Goal: Task Accomplishment & Management: Manage account settings

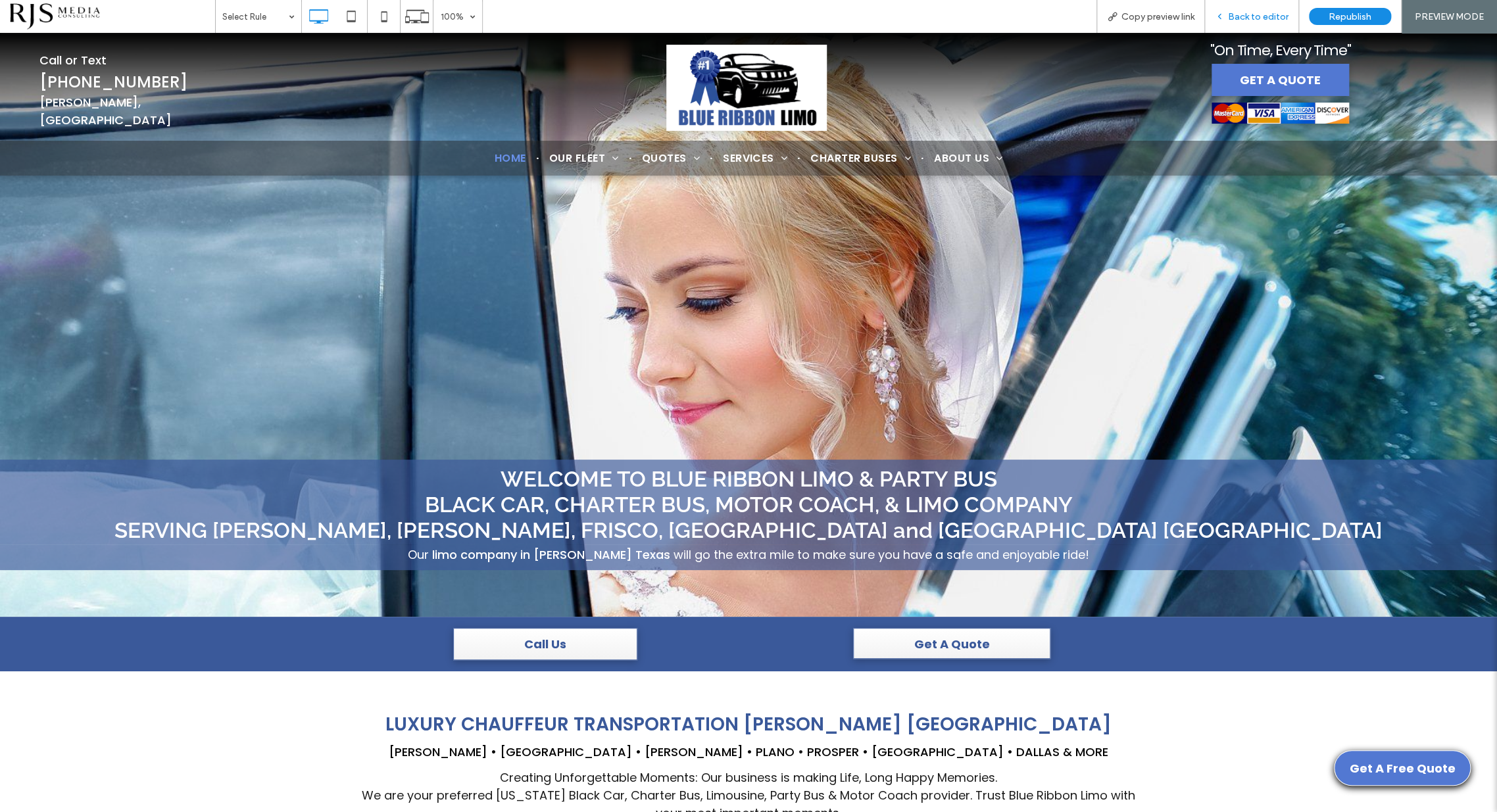
click at [1224, 14] on icon at bounding box center [1219, 16] width 9 height 9
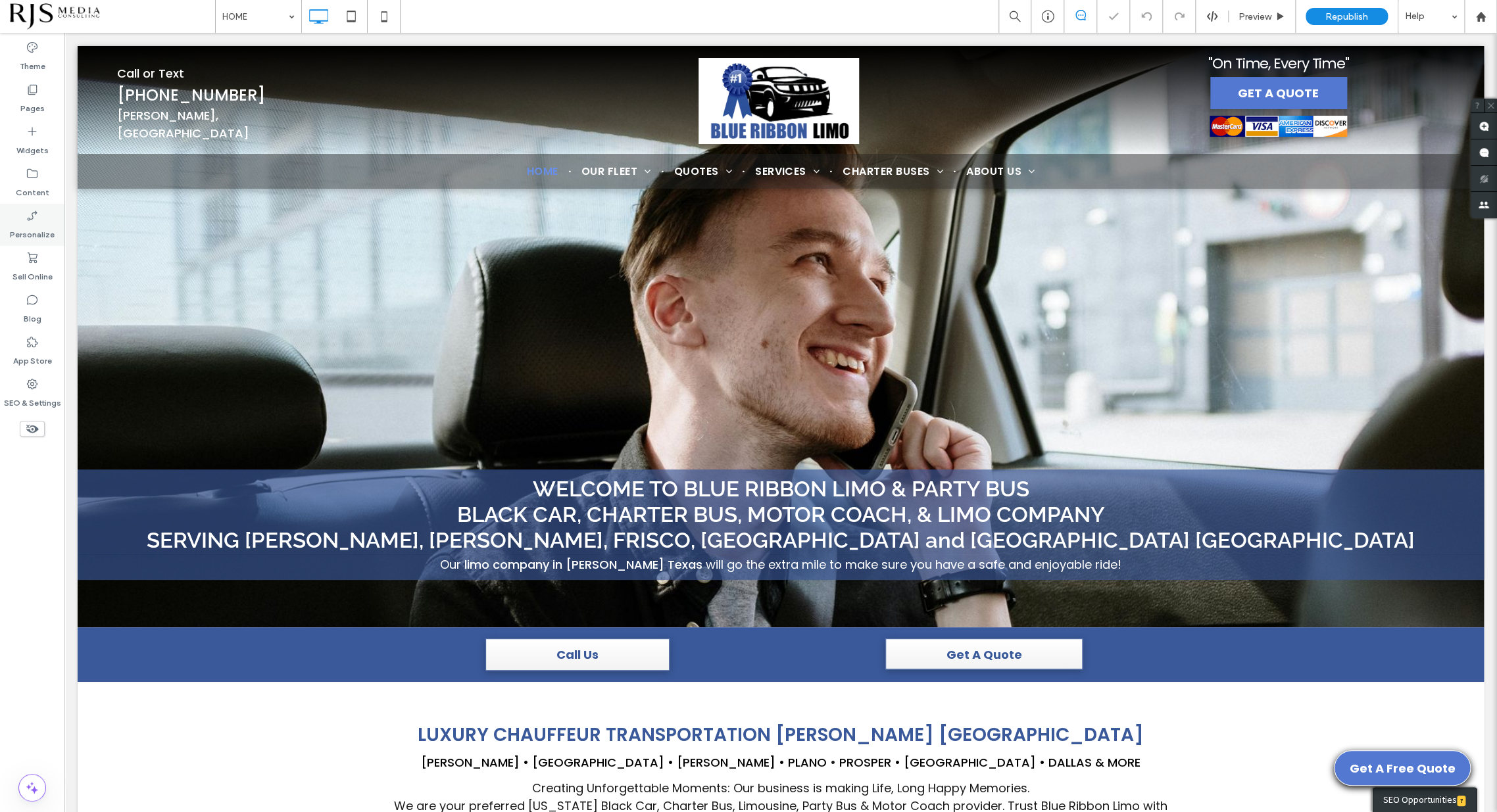
click at [38, 217] on icon at bounding box center [32, 216] width 13 height 13
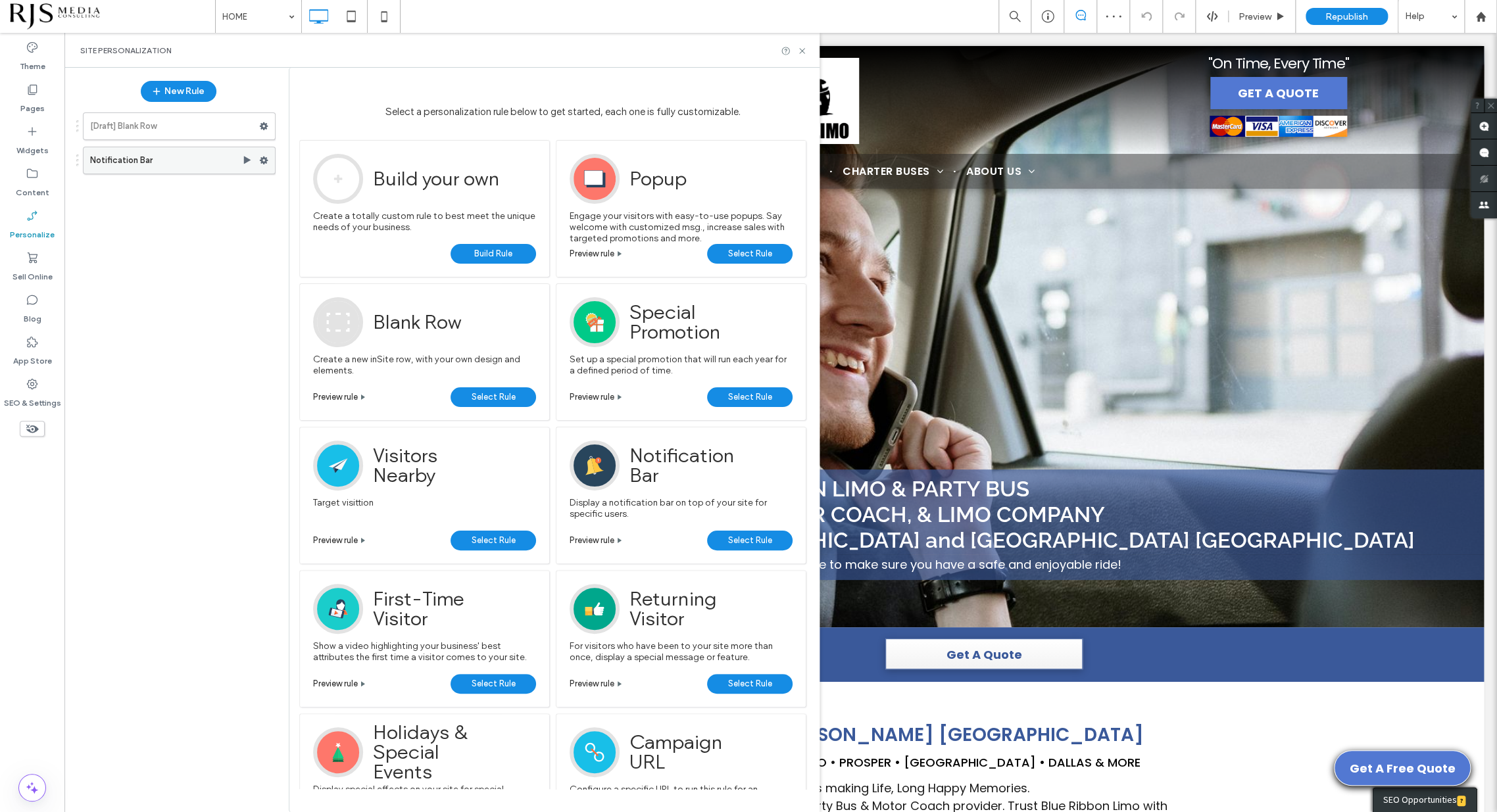
click at [156, 161] on label "Notification Bar" at bounding box center [166, 160] width 152 height 26
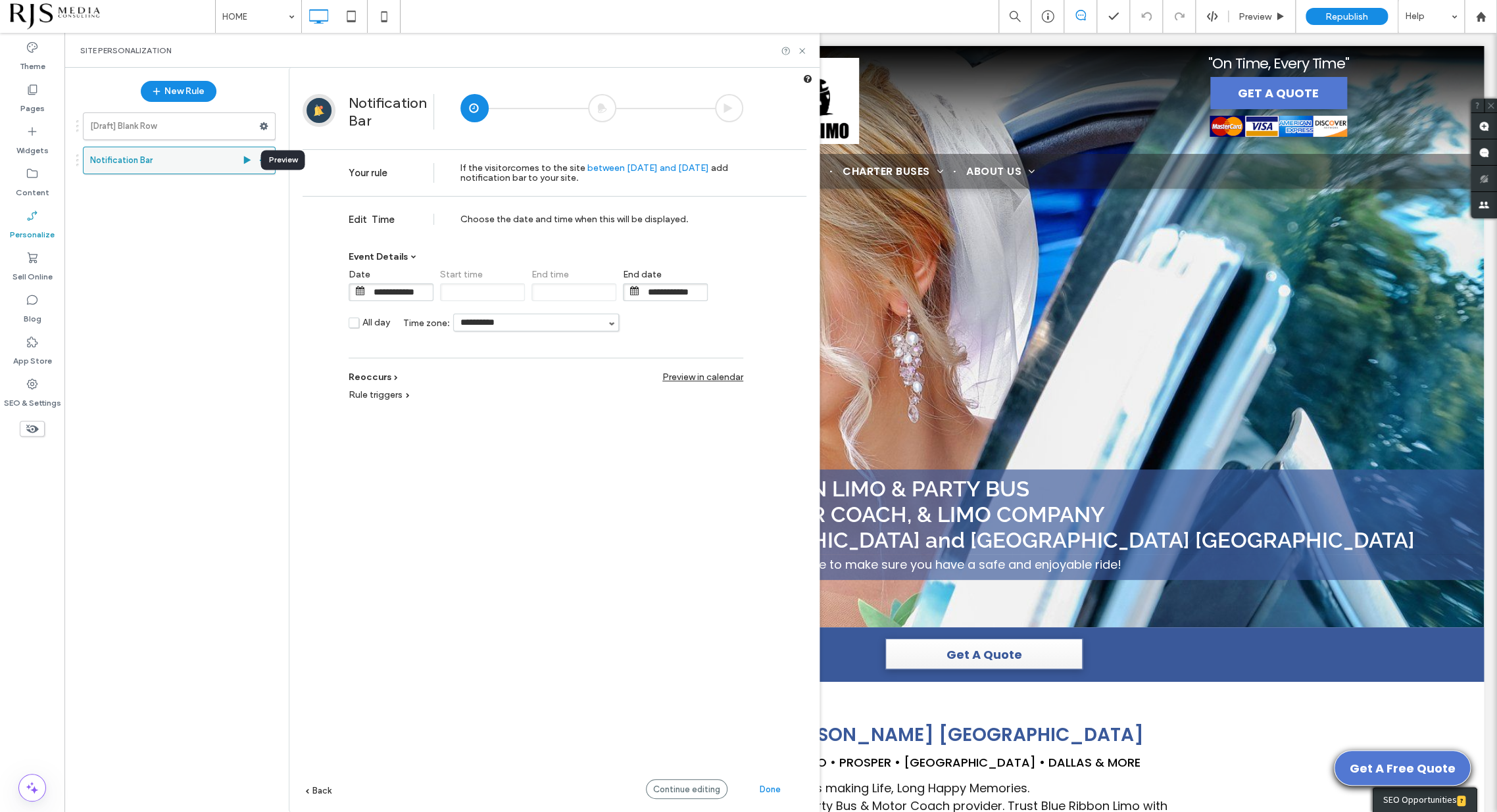
click at [244, 156] on icon at bounding box center [247, 160] width 11 height 11
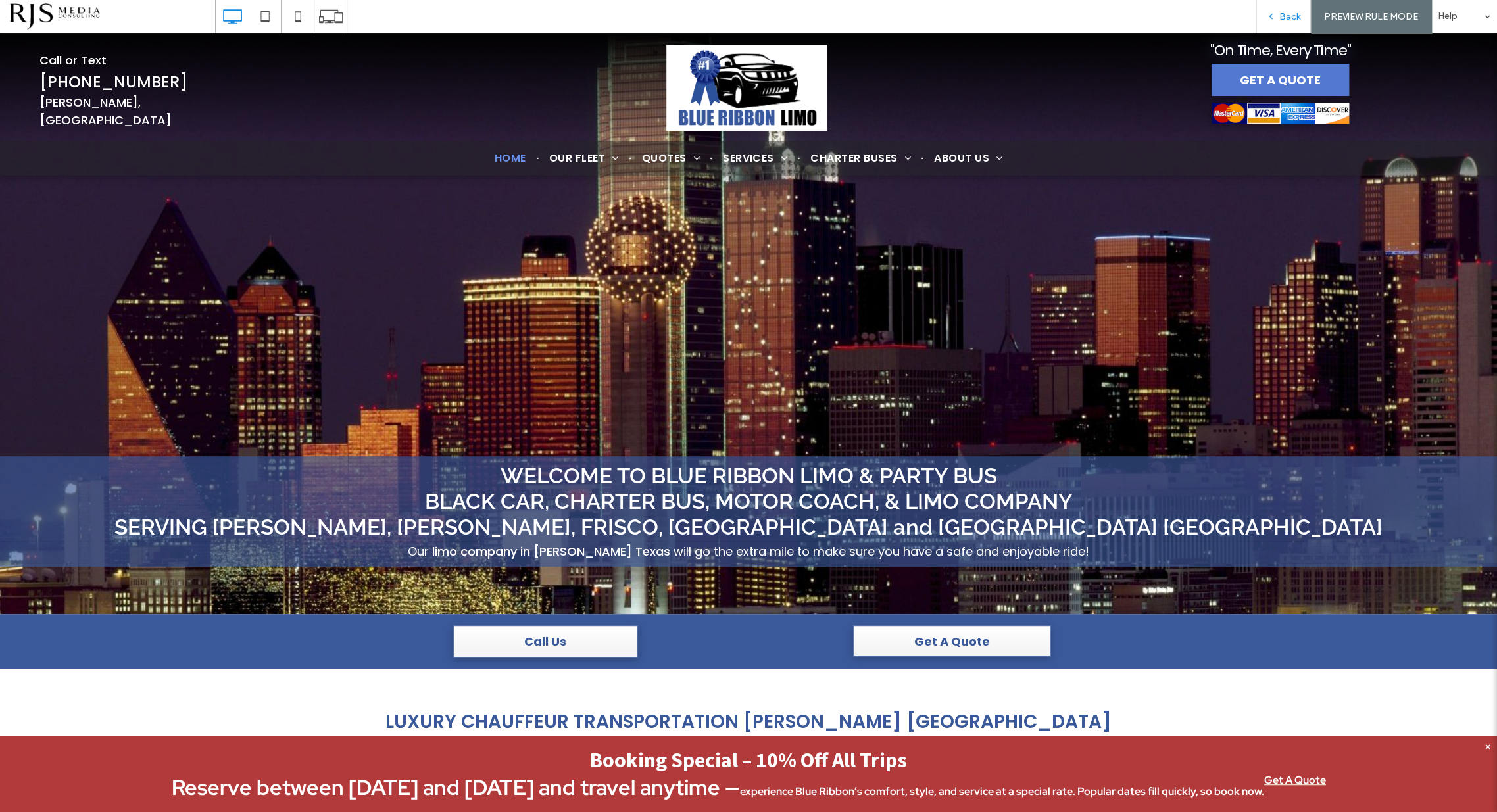
click at [1280, 15] on span "Back" at bounding box center [1290, 17] width 21 height 12
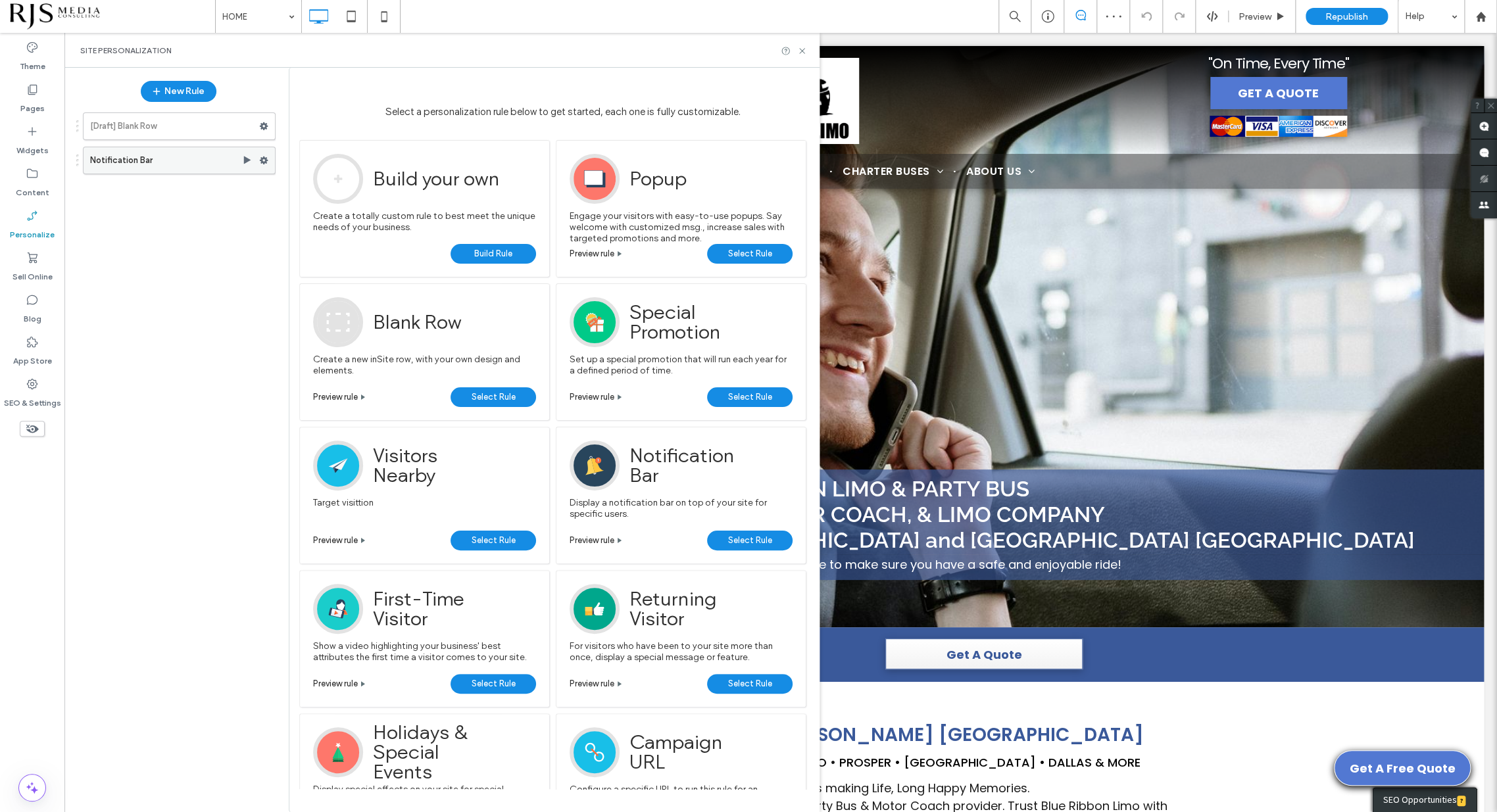
click at [263, 162] on use at bounding box center [264, 160] width 9 height 8
click at [305, 187] on div "Edit Edit Trigger Edit Action" at bounding box center [354, 187] width 109 height 25
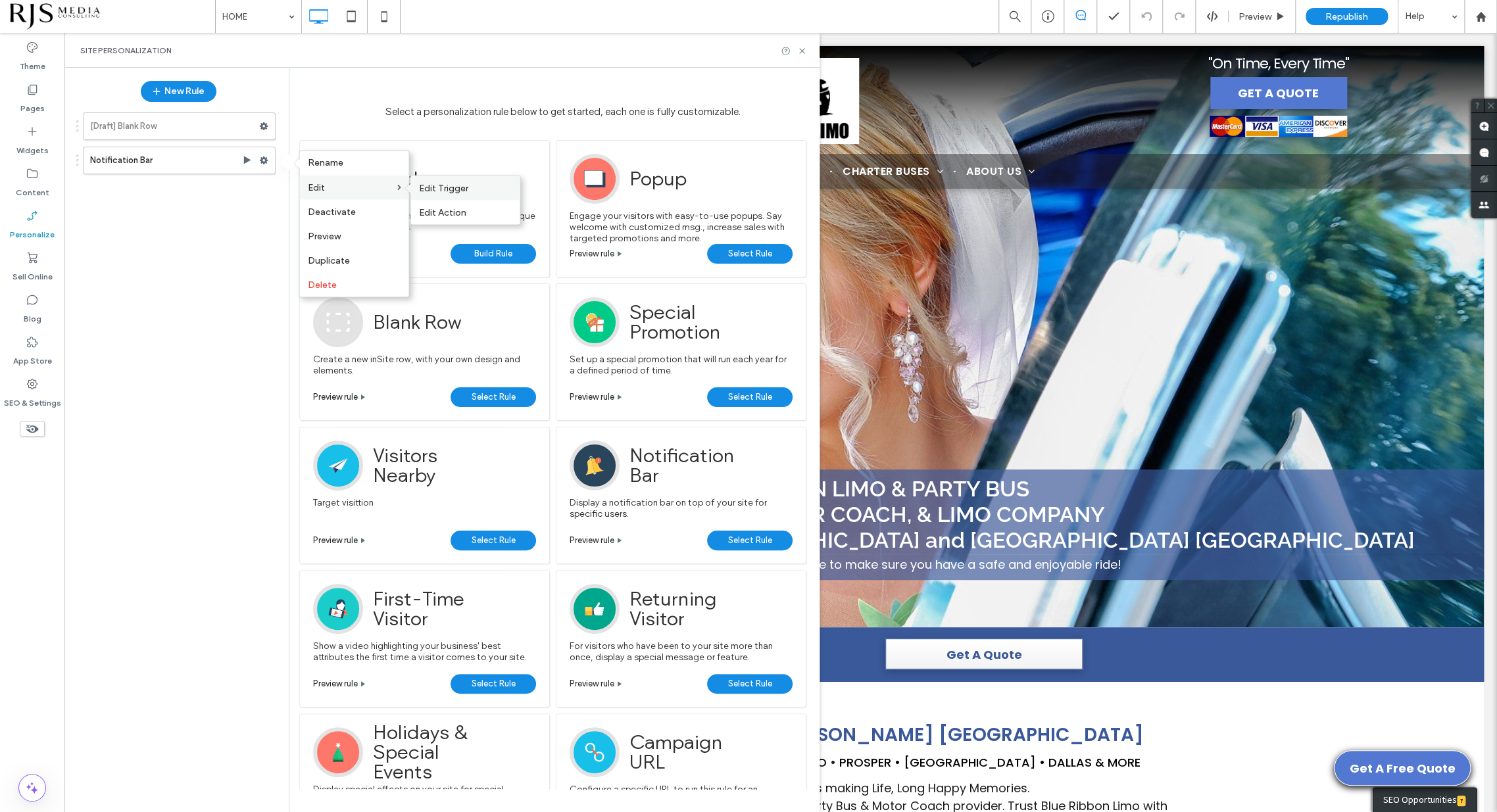
click at [463, 185] on span "Edit Trigger" at bounding box center [443, 188] width 49 height 12
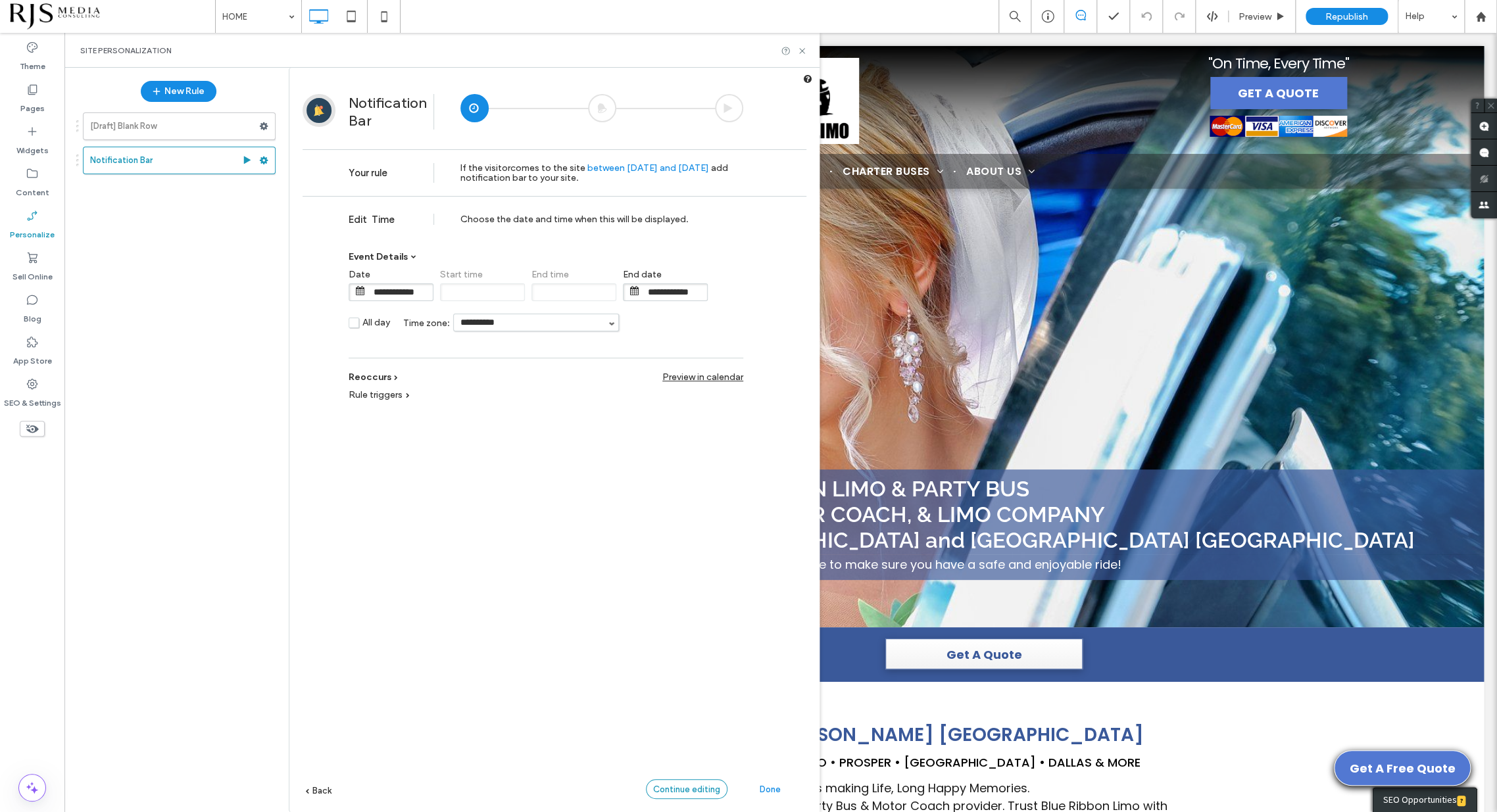
click at [698, 785] on span "Continue editing" at bounding box center [686, 790] width 67 height 10
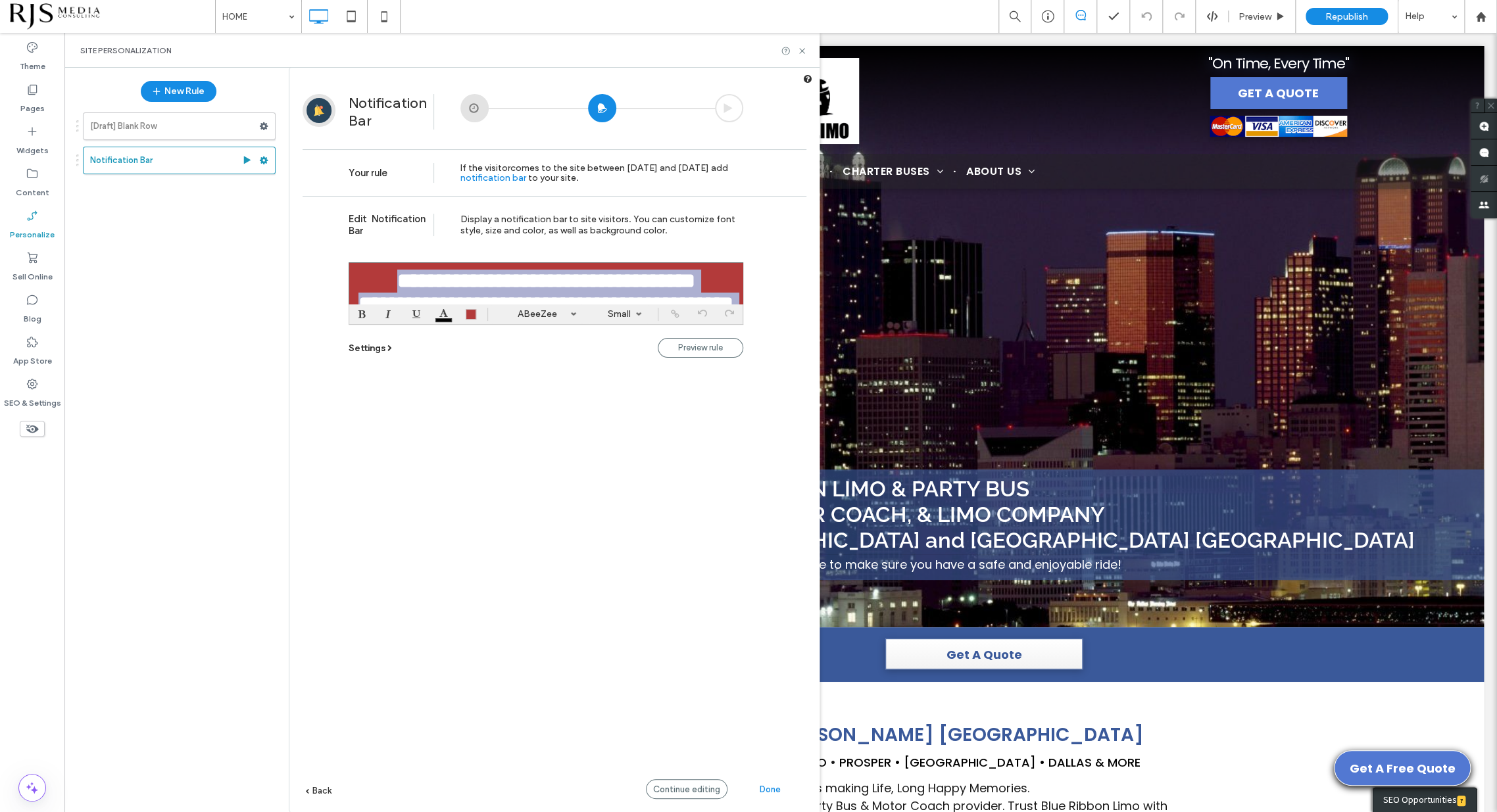
drag, startPoint x: 675, startPoint y: 288, endPoint x: 339, endPoint y: 260, distance: 337.2
click at [339, 260] on div "**********" at bounding box center [554, 524] width 504 height 656
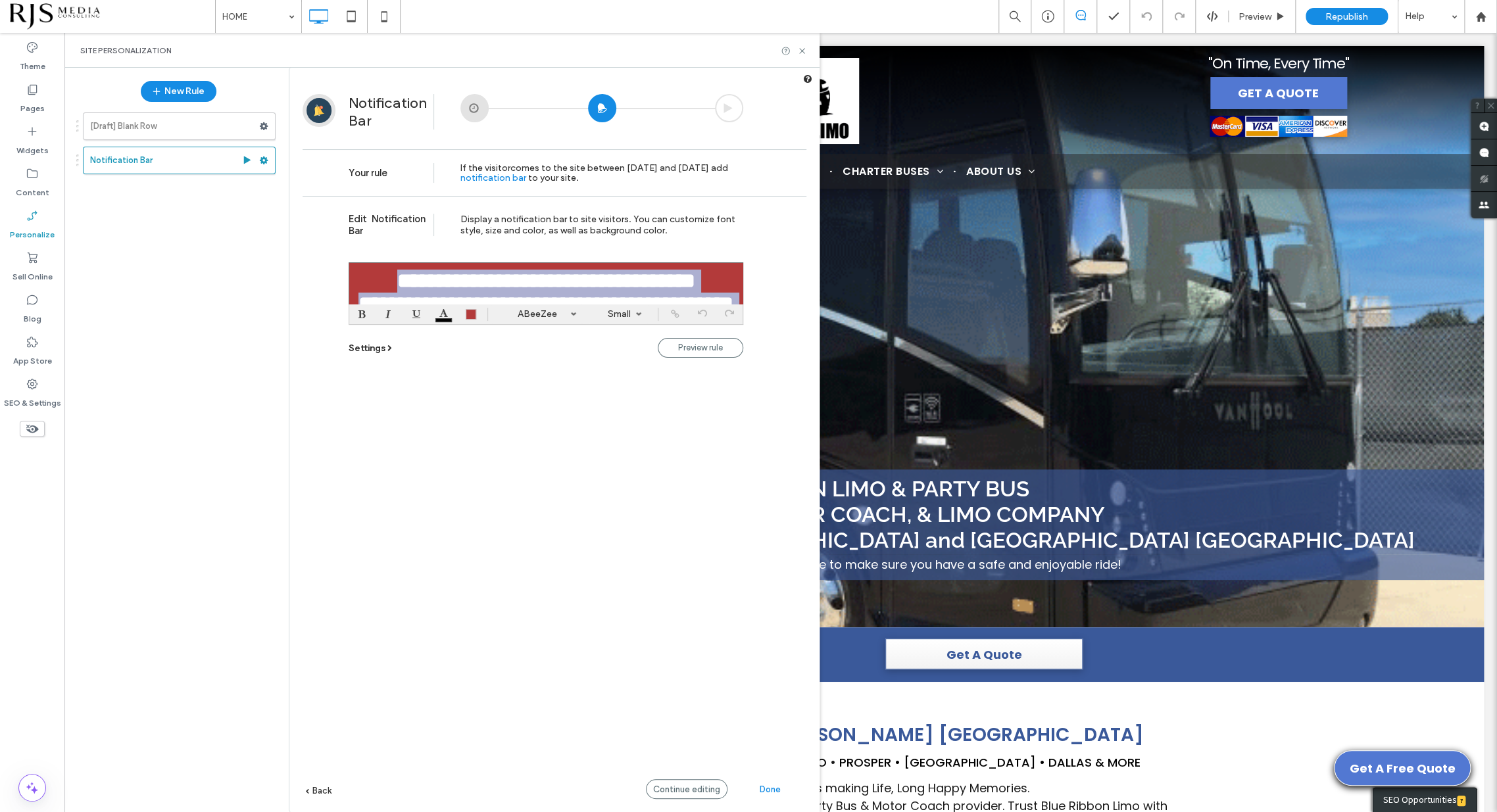
click at [628, 314] on link "Small" at bounding box center [619, 314] width 59 height 19
click at [620, 416] on label "Larger" at bounding box center [620, 415] width 47 height 19
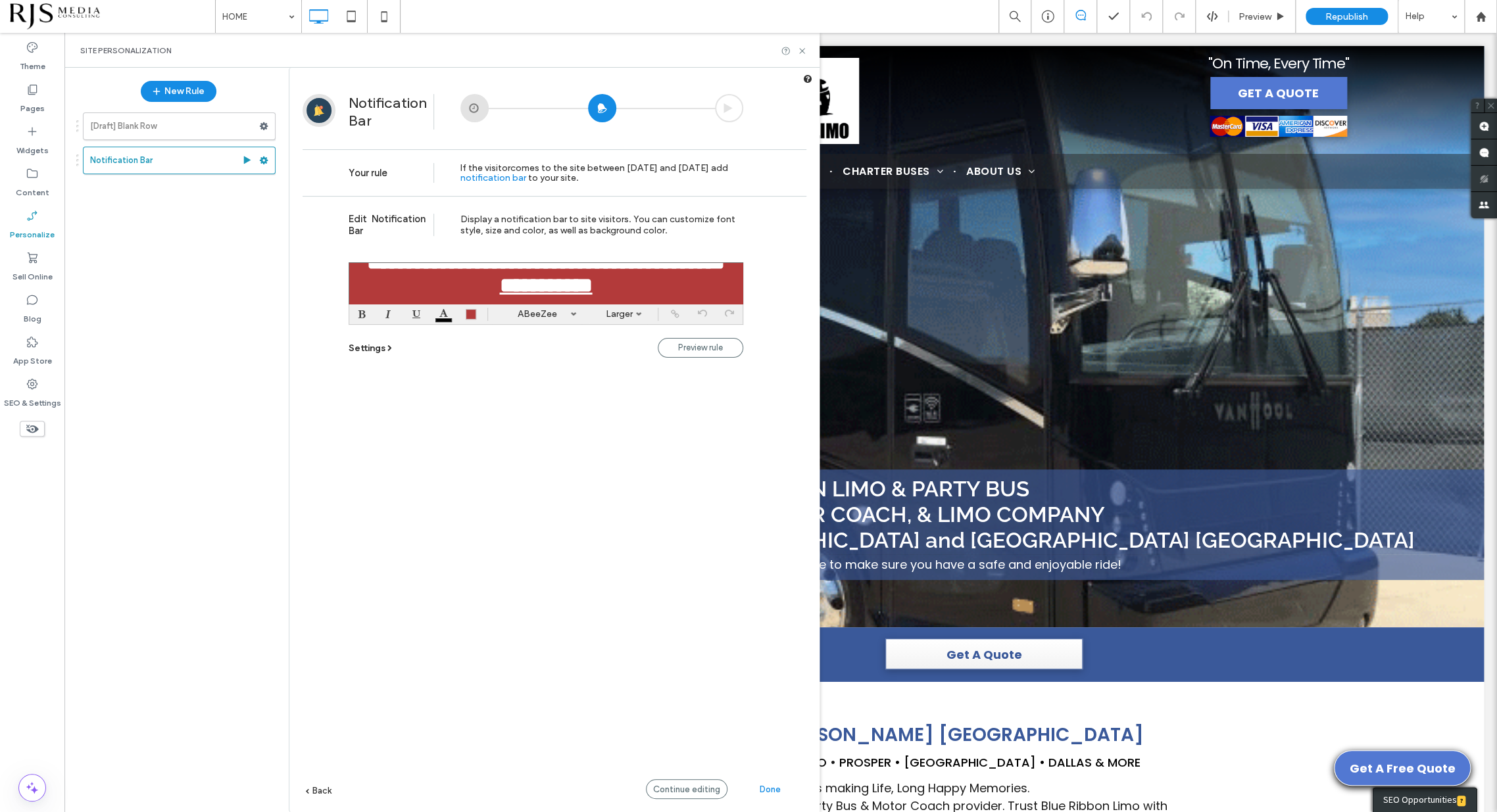
scroll to position [165, 0]
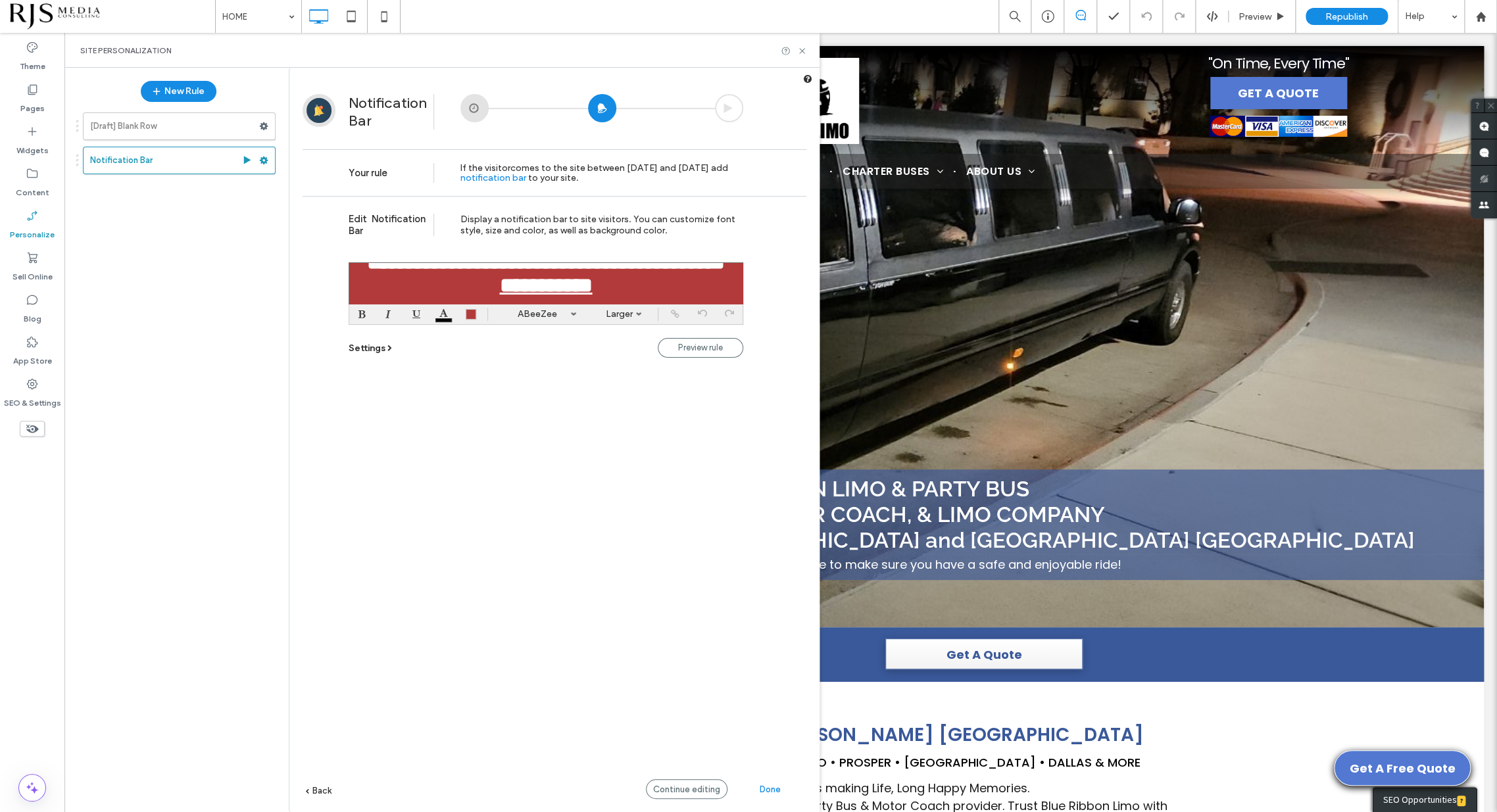
click at [569, 393] on div "**********" at bounding box center [554, 524] width 504 height 656
click at [719, 785] on span "Continue editing" at bounding box center [686, 790] width 67 height 10
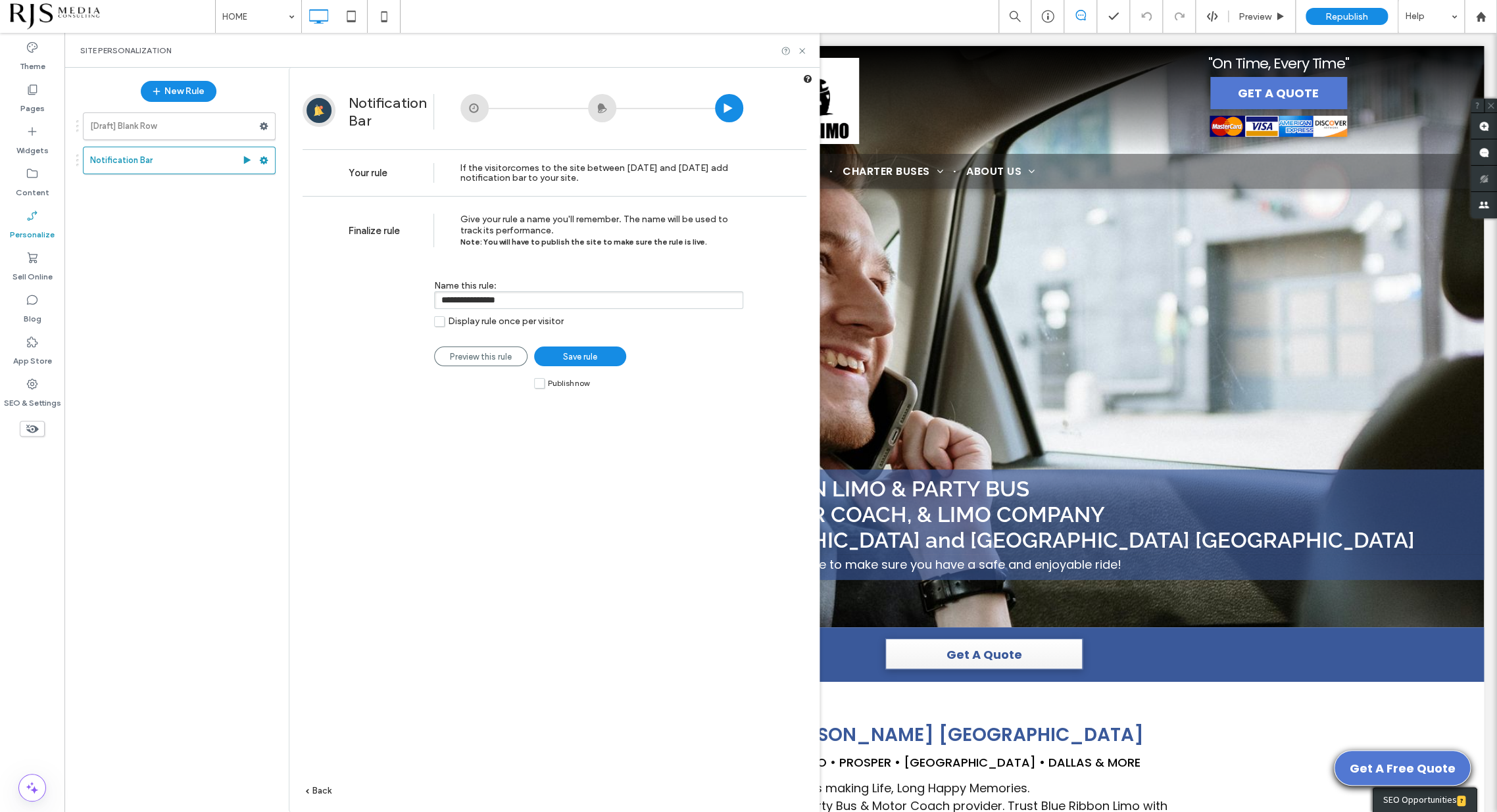
click at [540, 383] on label "Publish now" at bounding box center [561, 383] width 56 height 12
click at [558, 351] on link "Save rule" at bounding box center [580, 356] width 92 height 19
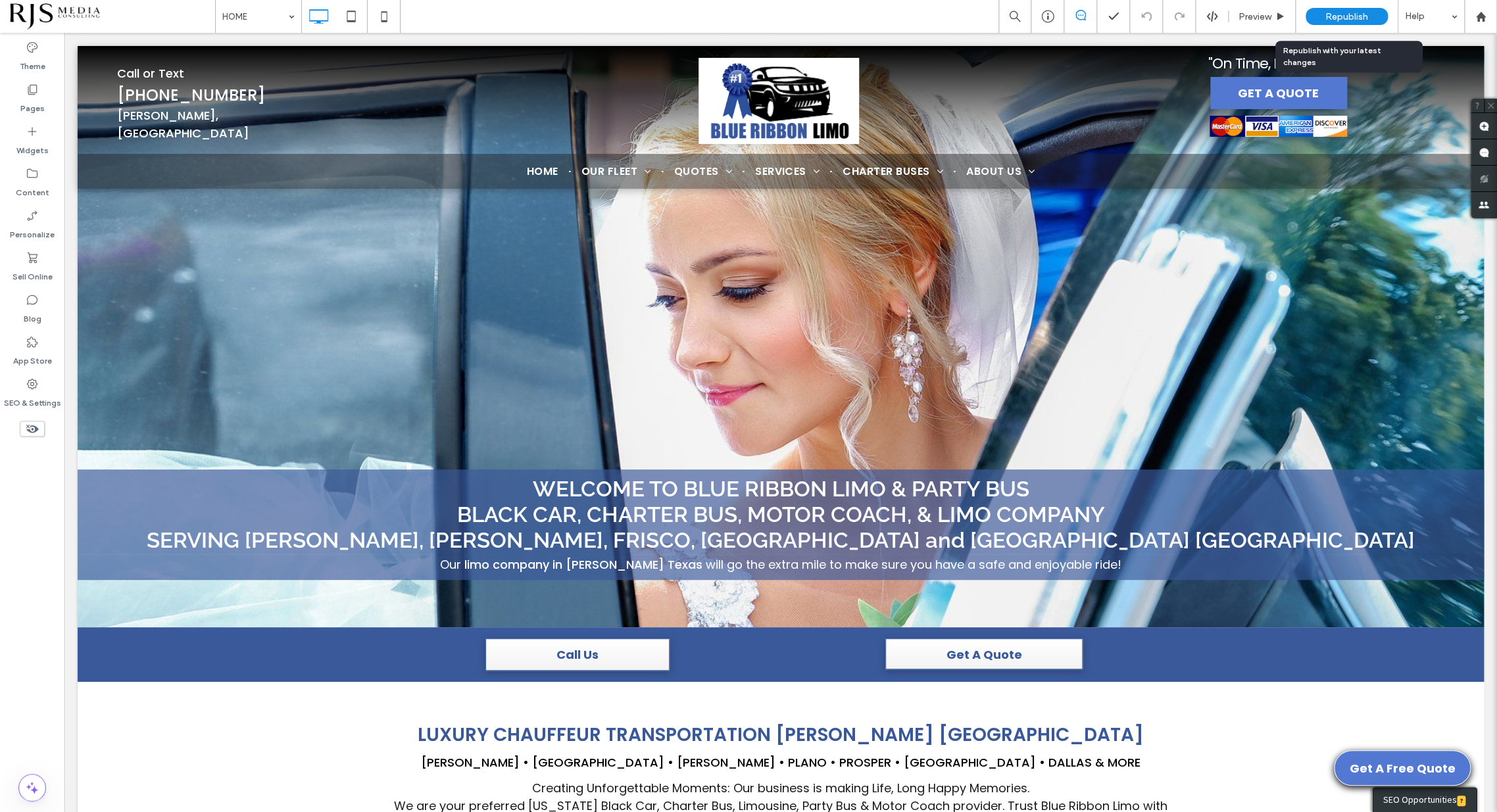
click at [1340, 22] on div "Republish" at bounding box center [1347, 17] width 82 height 17
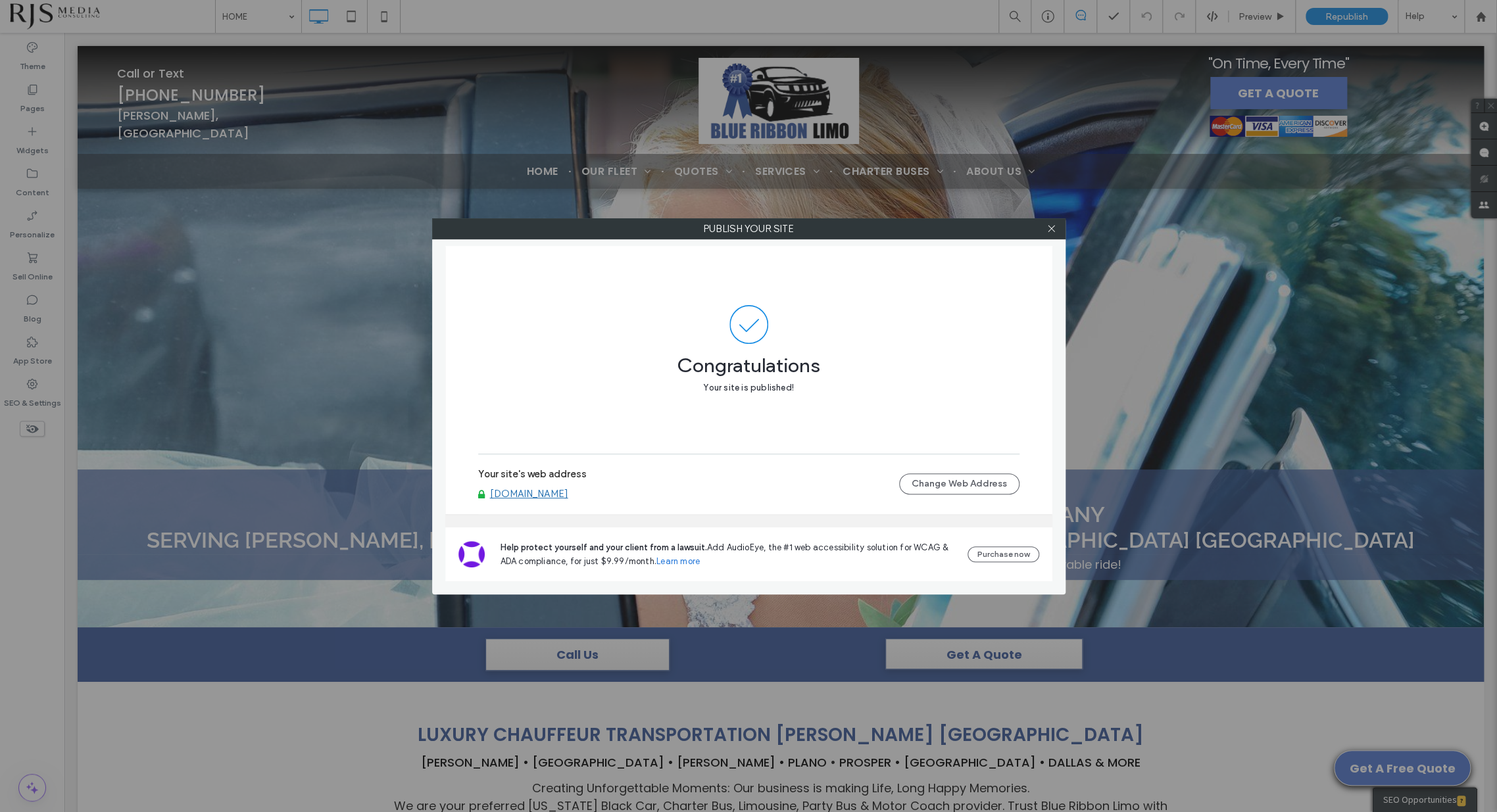
click at [1056, 231] on div at bounding box center [1051, 229] width 19 height 19
click at [1042, 225] on div at bounding box center [1051, 229] width 19 height 19
click at [1048, 226] on icon at bounding box center [1052, 229] width 10 height 10
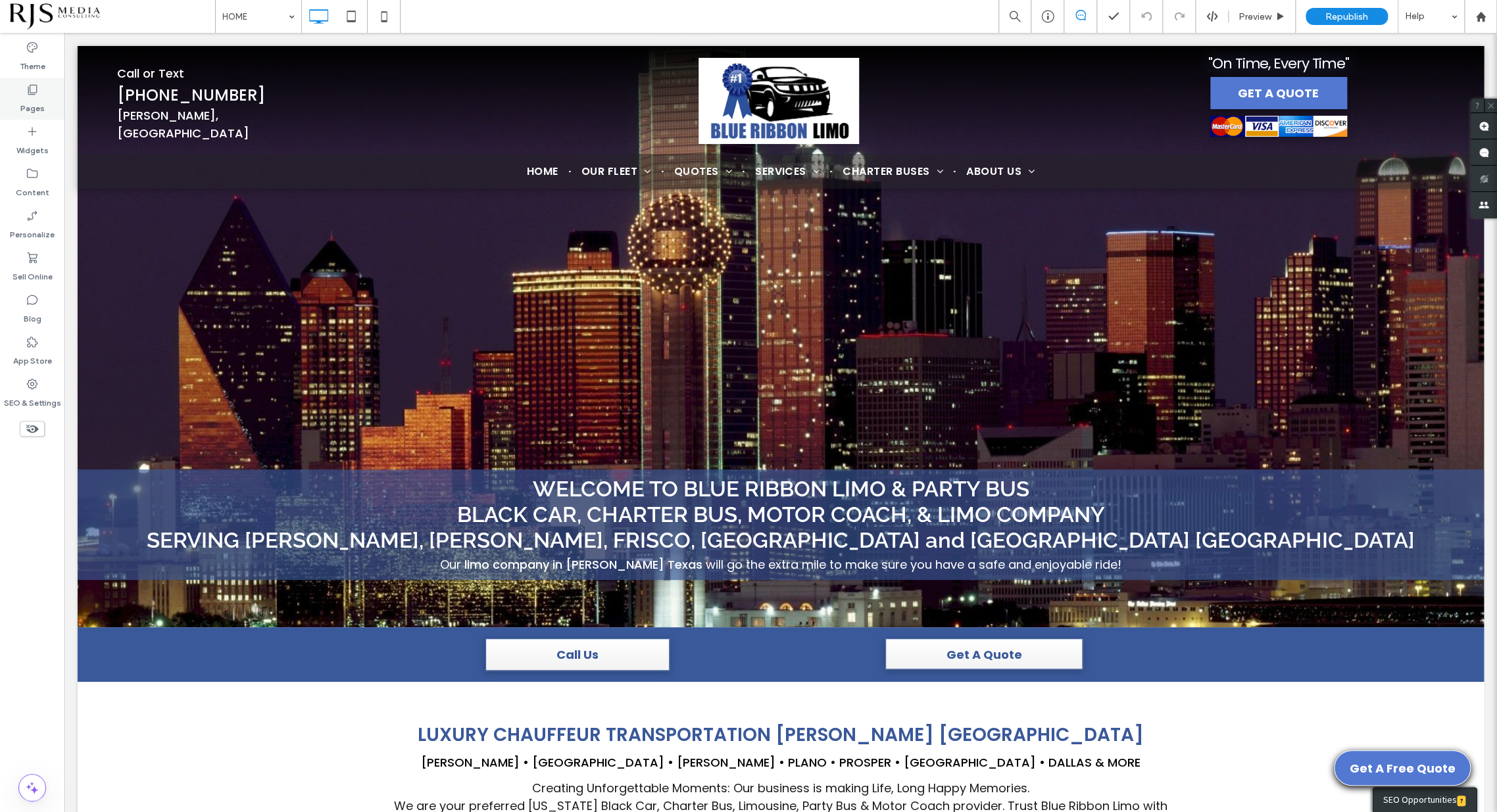
click at [32, 104] on label "Pages" at bounding box center [32, 105] width 25 height 19
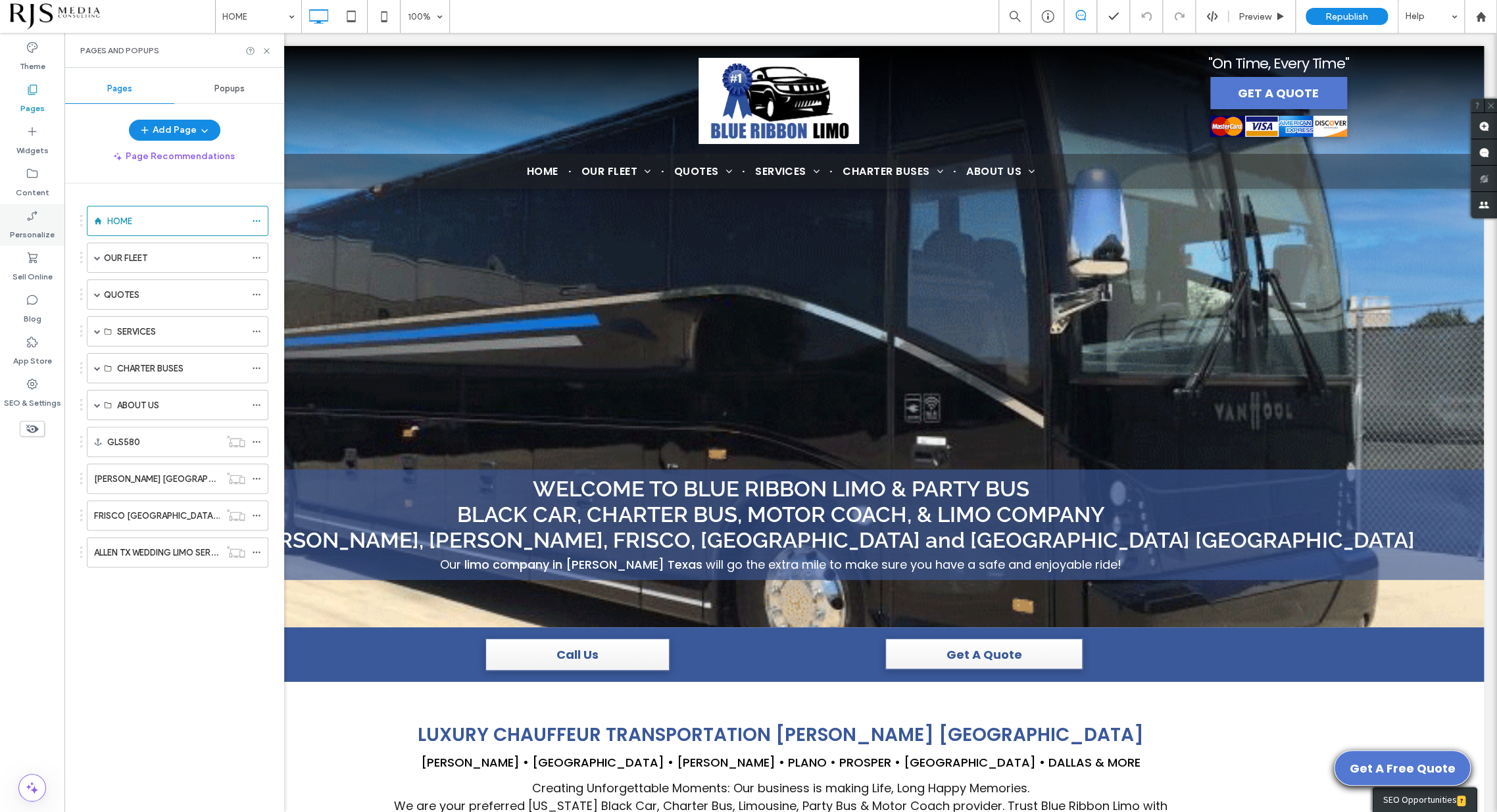
click at [26, 225] on label "Personalize" at bounding box center [32, 231] width 45 height 19
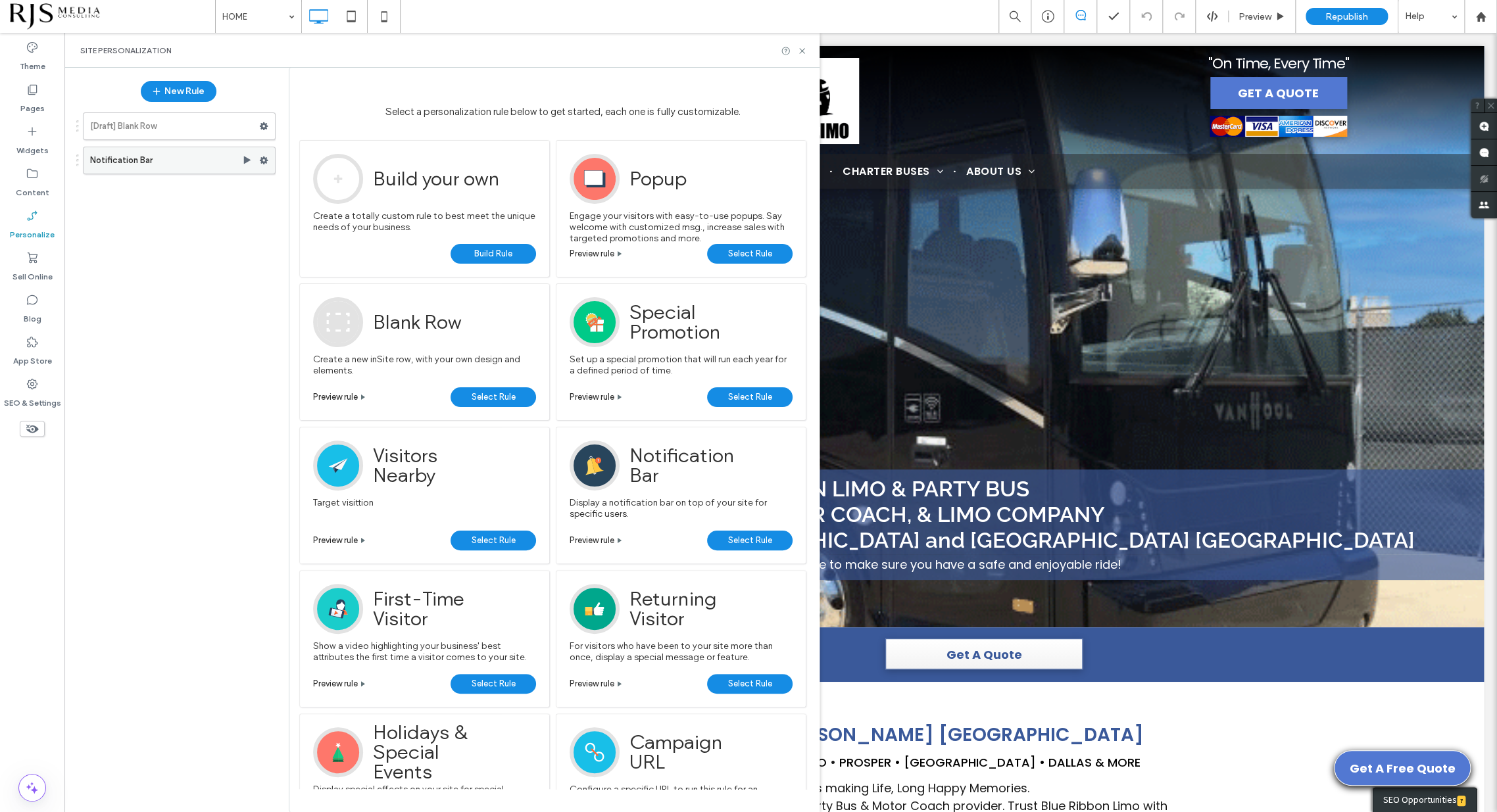
click at [242, 161] on icon at bounding box center [247, 160] width 11 height 11
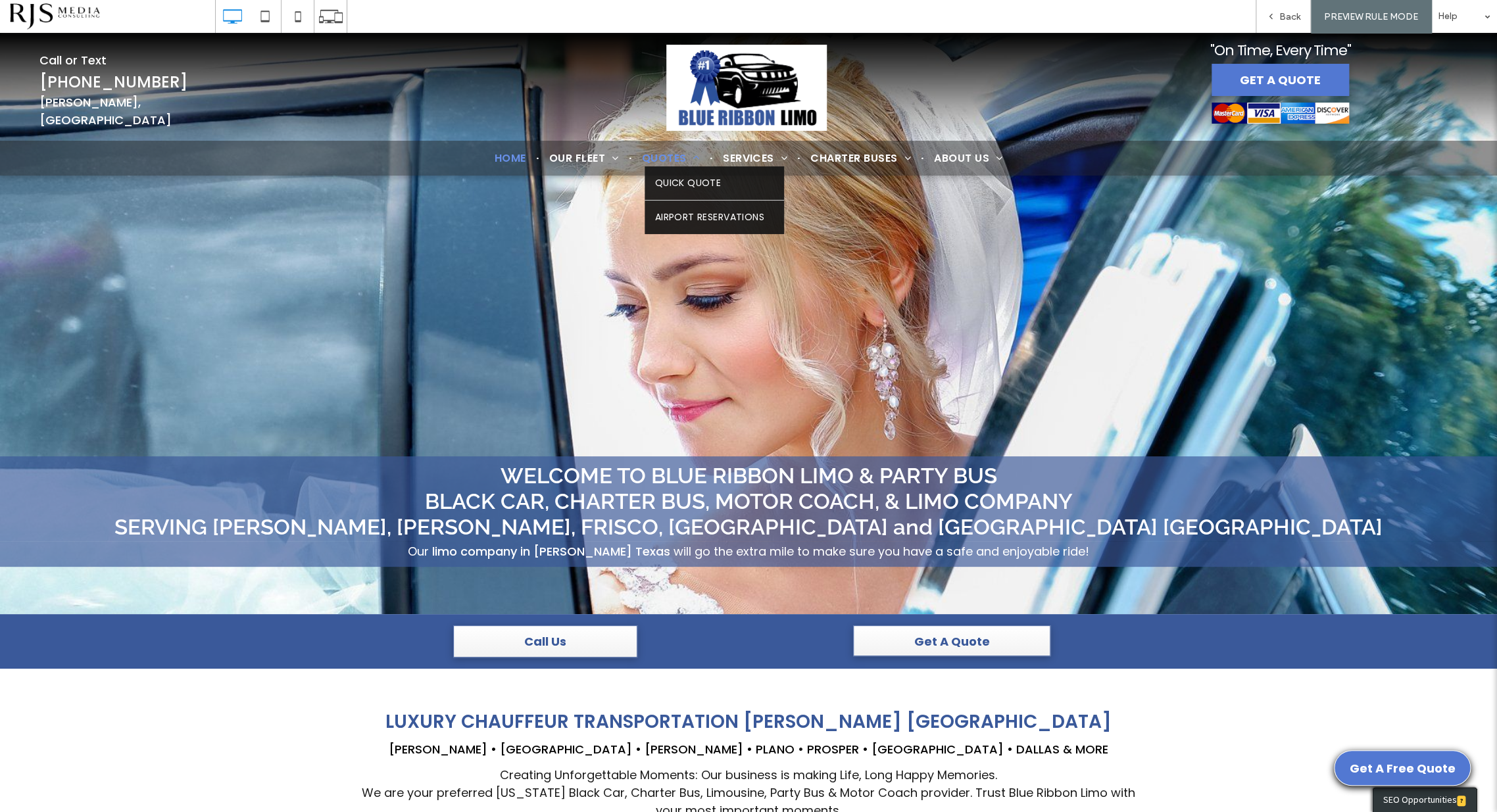
click at [658, 155] on span "QUOTES" at bounding box center [670, 158] width 58 height 17
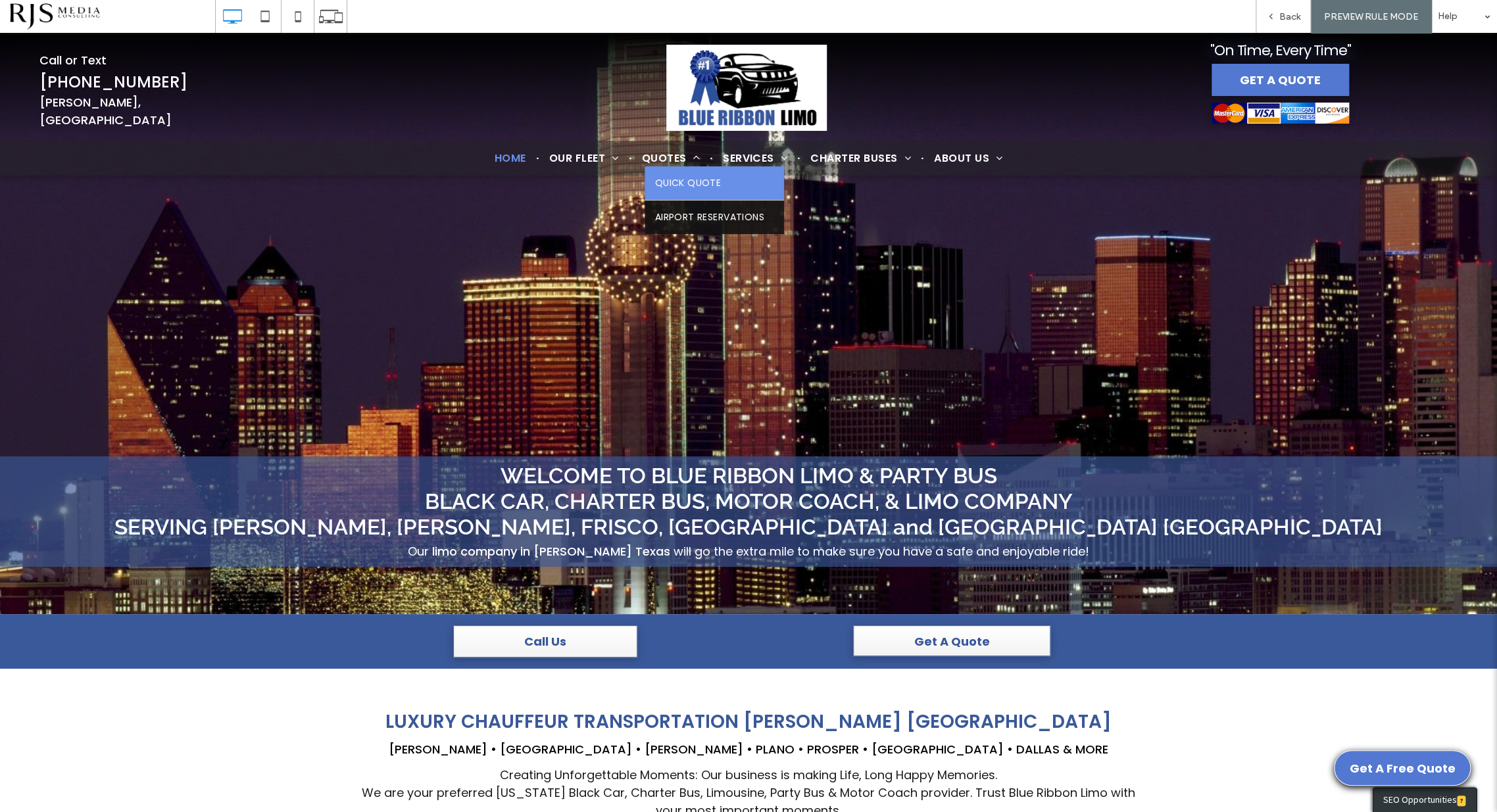
click at [688, 176] on span "QUICK QUOTE" at bounding box center [688, 182] width 66 height 14
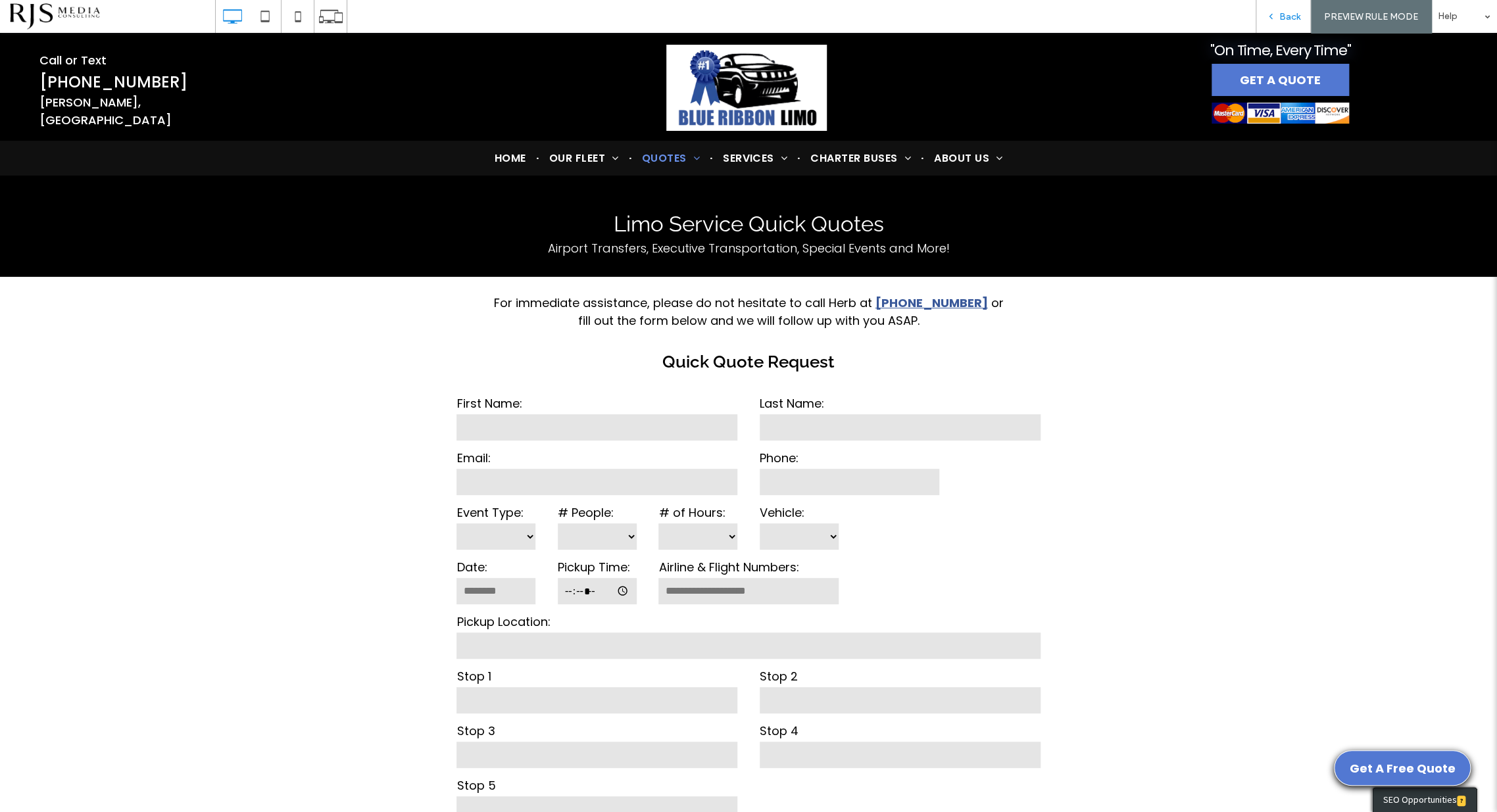
click at [1278, 14] on div "Back" at bounding box center [1283, 17] width 54 height 12
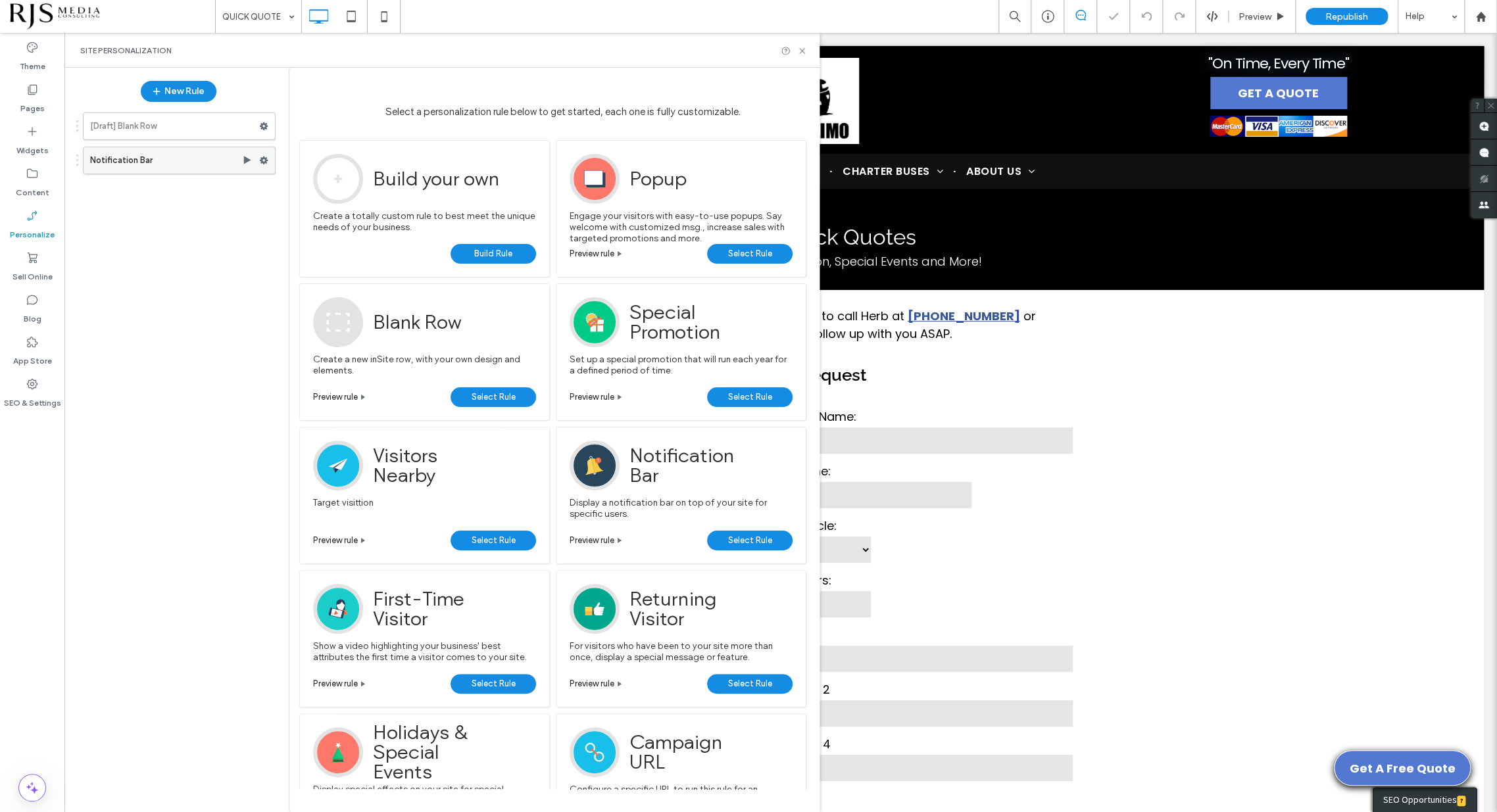
click at [265, 158] on use at bounding box center [264, 160] width 9 height 8
click at [330, 188] on label "Edit" at bounding box center [352, 187] width 89 height 12
click at [476, 188] on label "Edit Trigger" at bounding box center [465, 188] width 93 height 12
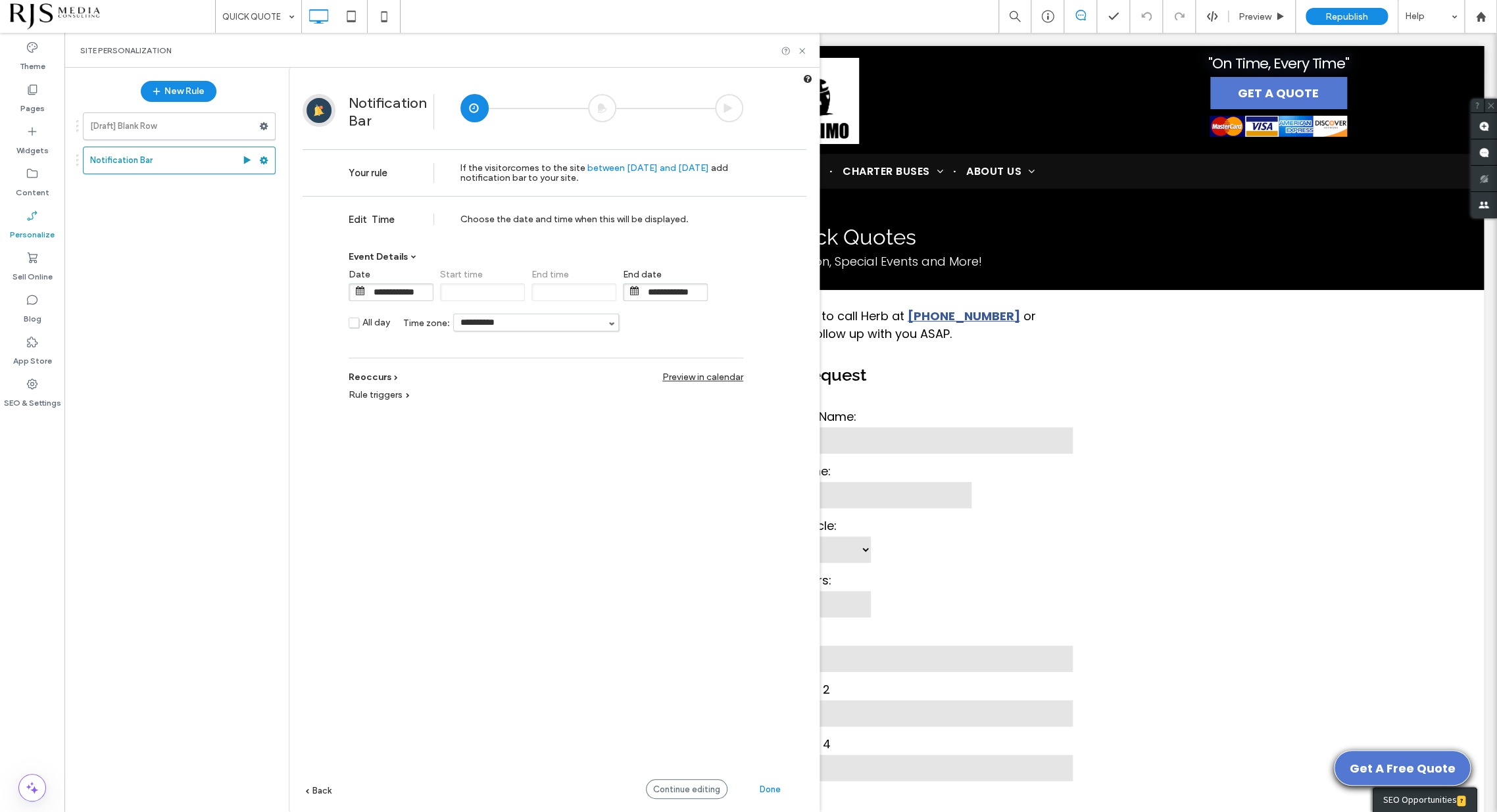
click at [392, 392] on span "Rule triggers" at bounding box center [375, 395] width 54 height 12
click at [400, 389] on span "Rule triggers" at bounding box center [375, 395] width 54 height 12
click at [394, 376] on span at bounding box center [395, 377] width 4 height 4
click at [448, 323] on link "Once" at bounding box center [496, 317] width 293 height 19
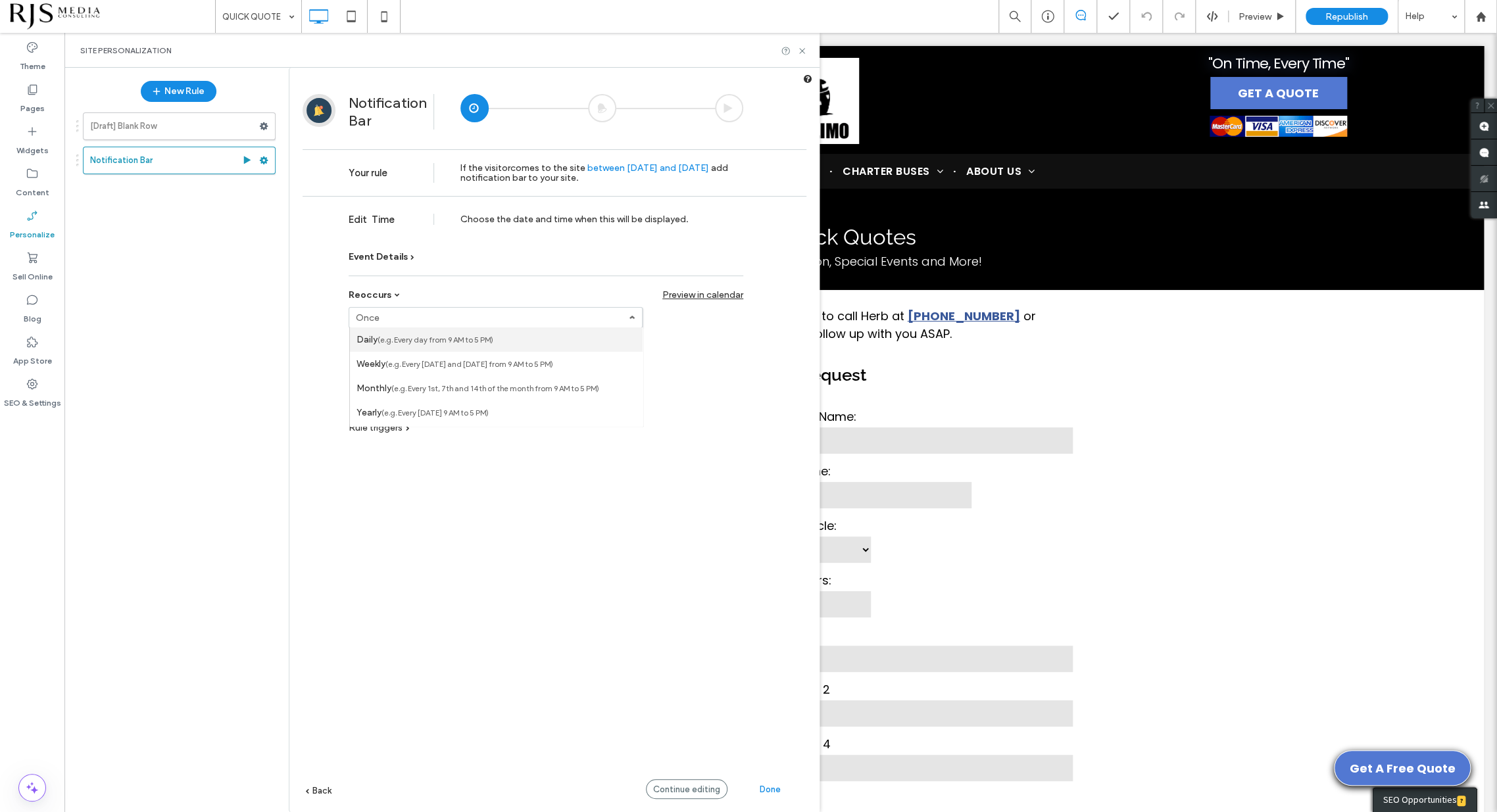
click at [453, 340] on small "(e.g. Every day from 9 AM to 5 PM)" at bounding box center [435, 340] width 115 height 9
click at [476, 320] on small "(e.g. Every day from 9 AM to 5 PM)" at bounding box center [434, 318] width 115 height 9
click at [385, 217] on span "Edit Time" at bounding box center [372, 219] width 48 height 12
click at [506, 220] on div "Choose the date and time when this will be displayed." at bounding box center [602, 219] width 283 height 12
click at [399, 294] on div "**********" at bounding box center [545, 345] width 395 height 140
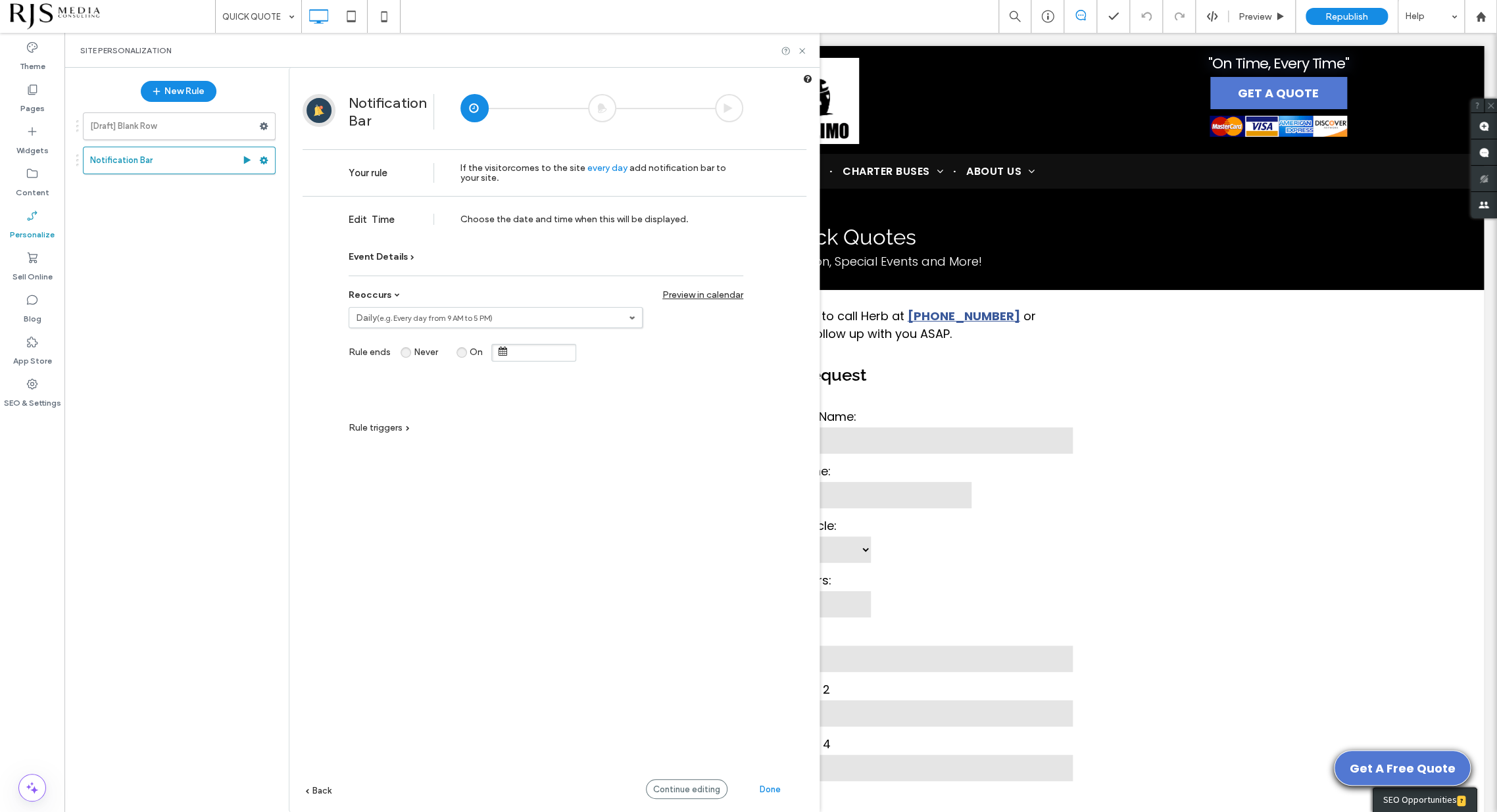
click at [387, 291] on span "Reoccurs" at bounding box center [369, 295] width 43 height 12
click at [651, 293] on span "Change end date" at bounding box center [661, 293] width 75 height 12
click at [636, 291] on span at bounding box center [635, 291] width 9 height 9
click at [622, 294] on div "End time" at bounding box center [577, 285] width 92 height 32
click at [319, 786] on span "Back" at bounding box center [322, 791] width 19 height 10
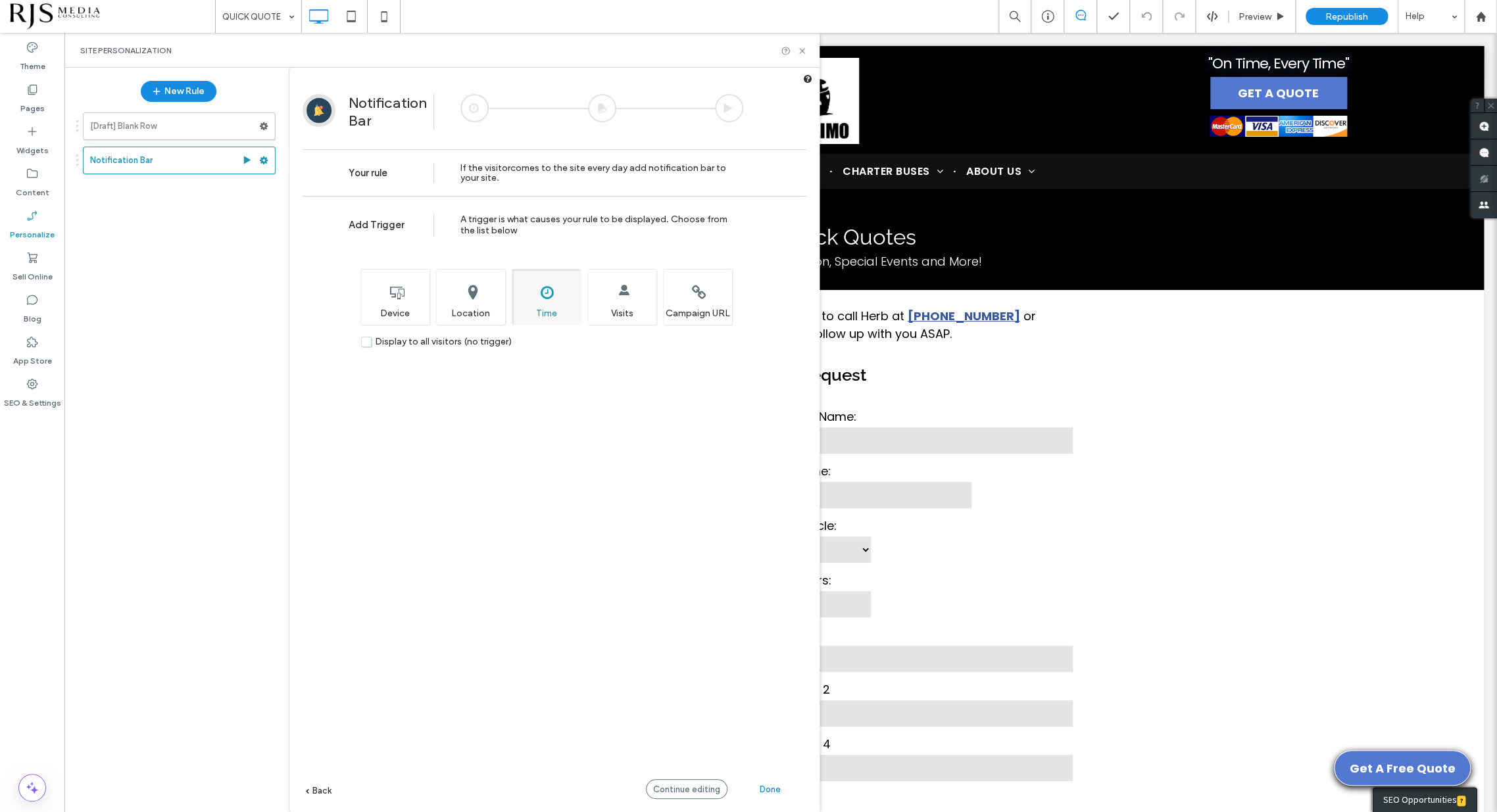
click at [320, 794] on span "Back" at bounding box center [322, 791] width 19 height 10
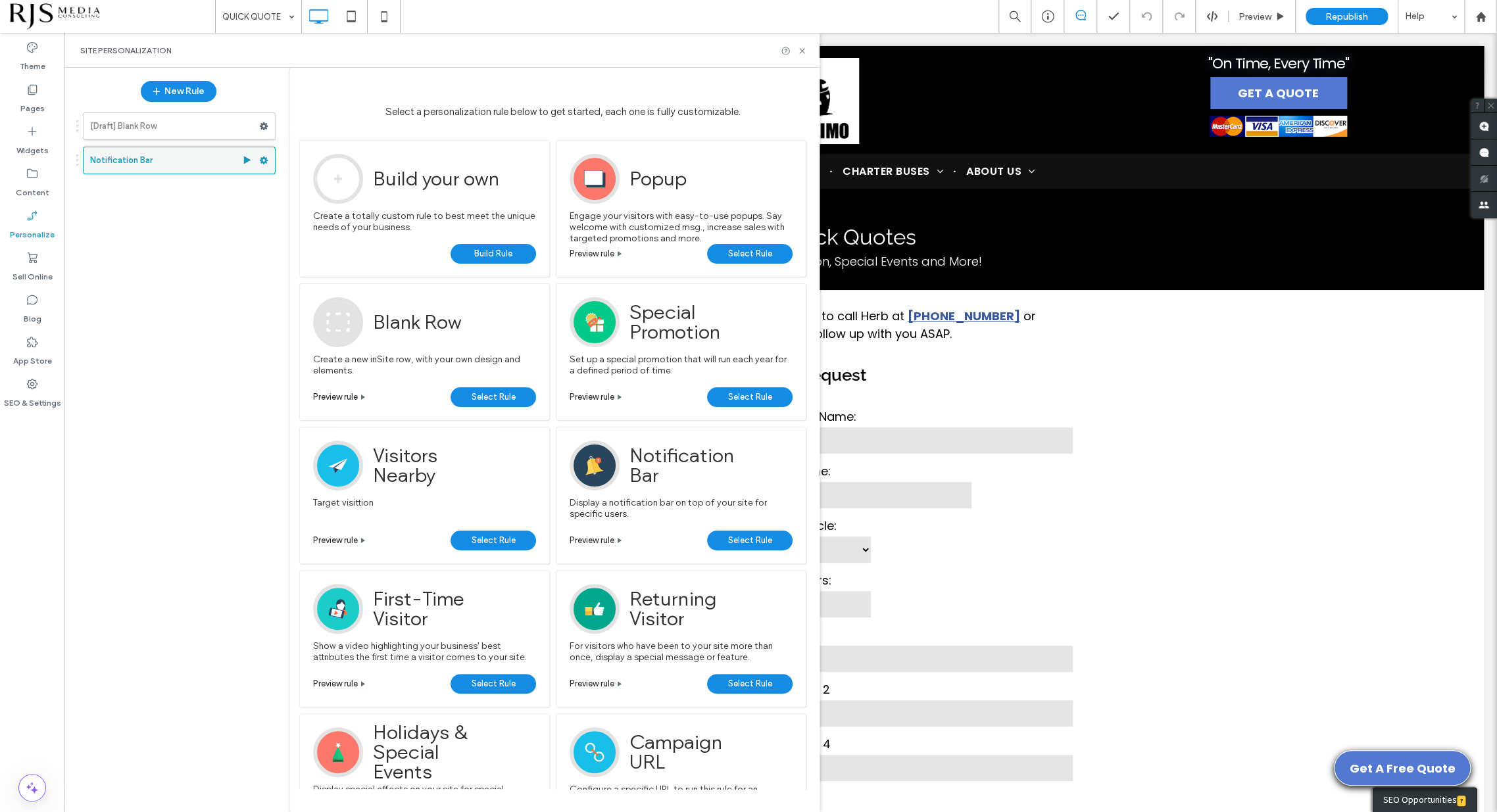
click at [142, 160] on label "Notification Bar" at bounding box center [166, 160] width 152 height 26
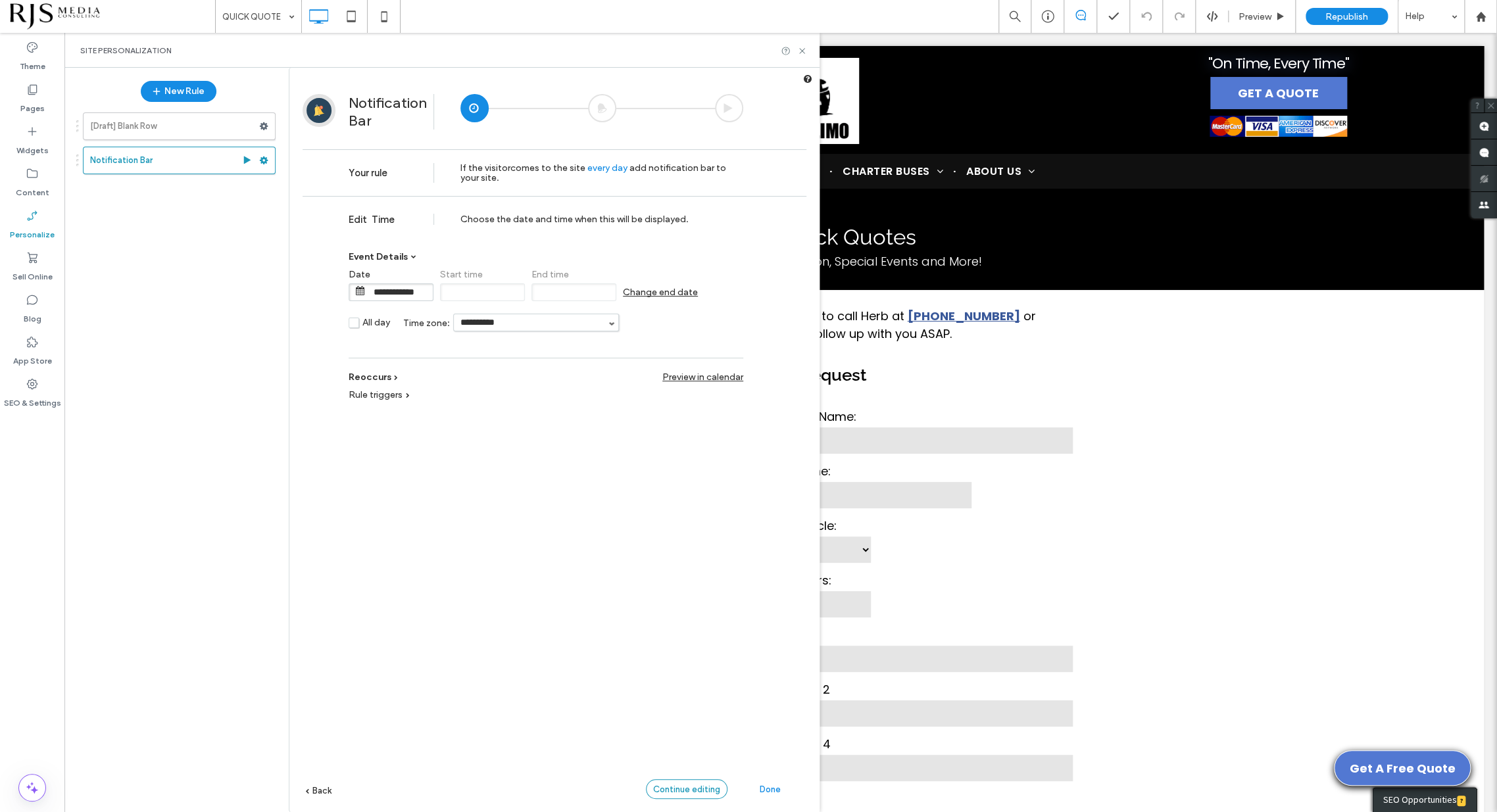
click at [690, 787] on span "Continue editing" at bounding box center [686, 790] width 67 height 10
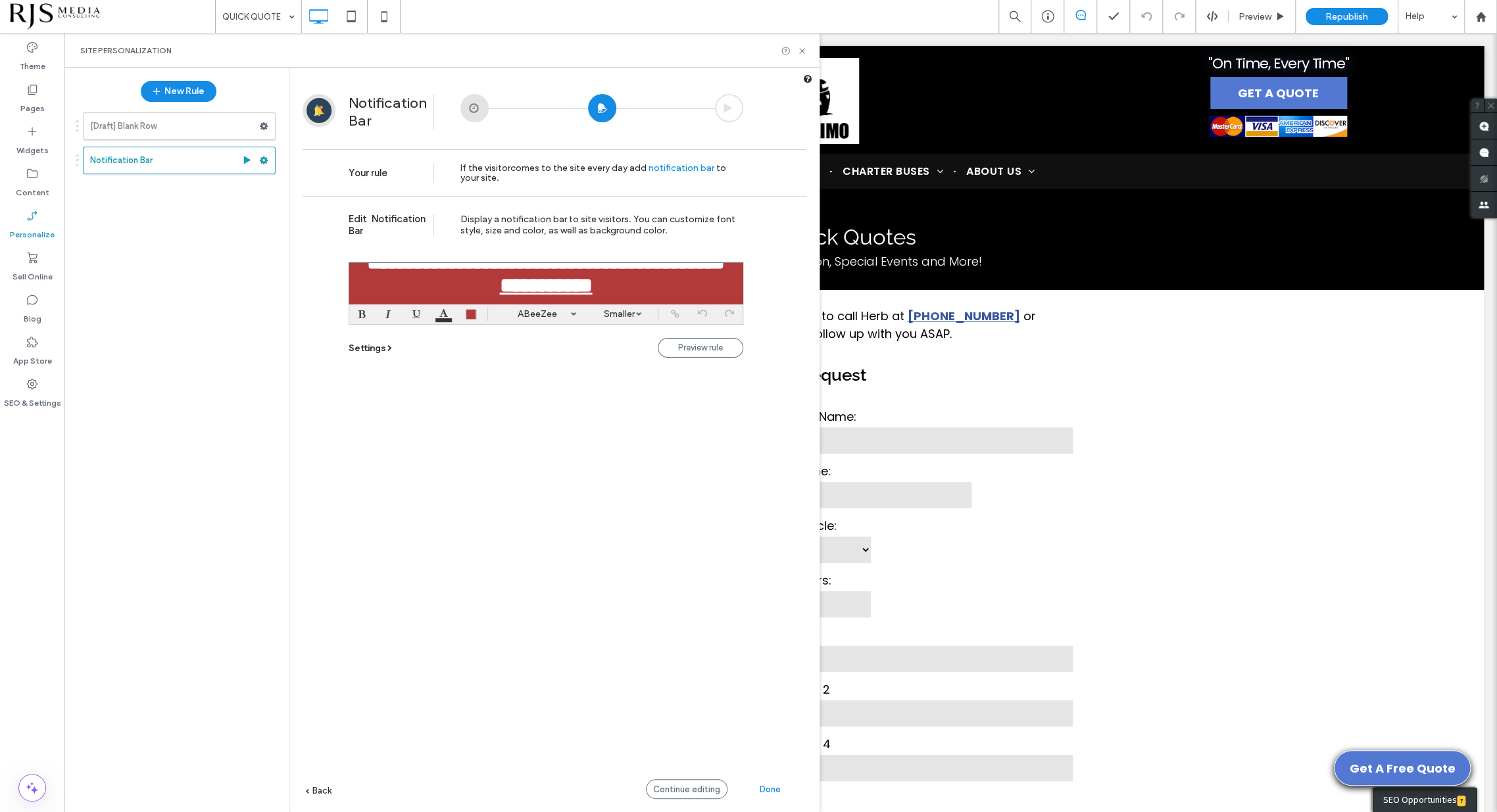
scroll to position [165, 0]
click at [702, 785] on span "Continue editing" at bounding box center [686, 790] width 67 height 10
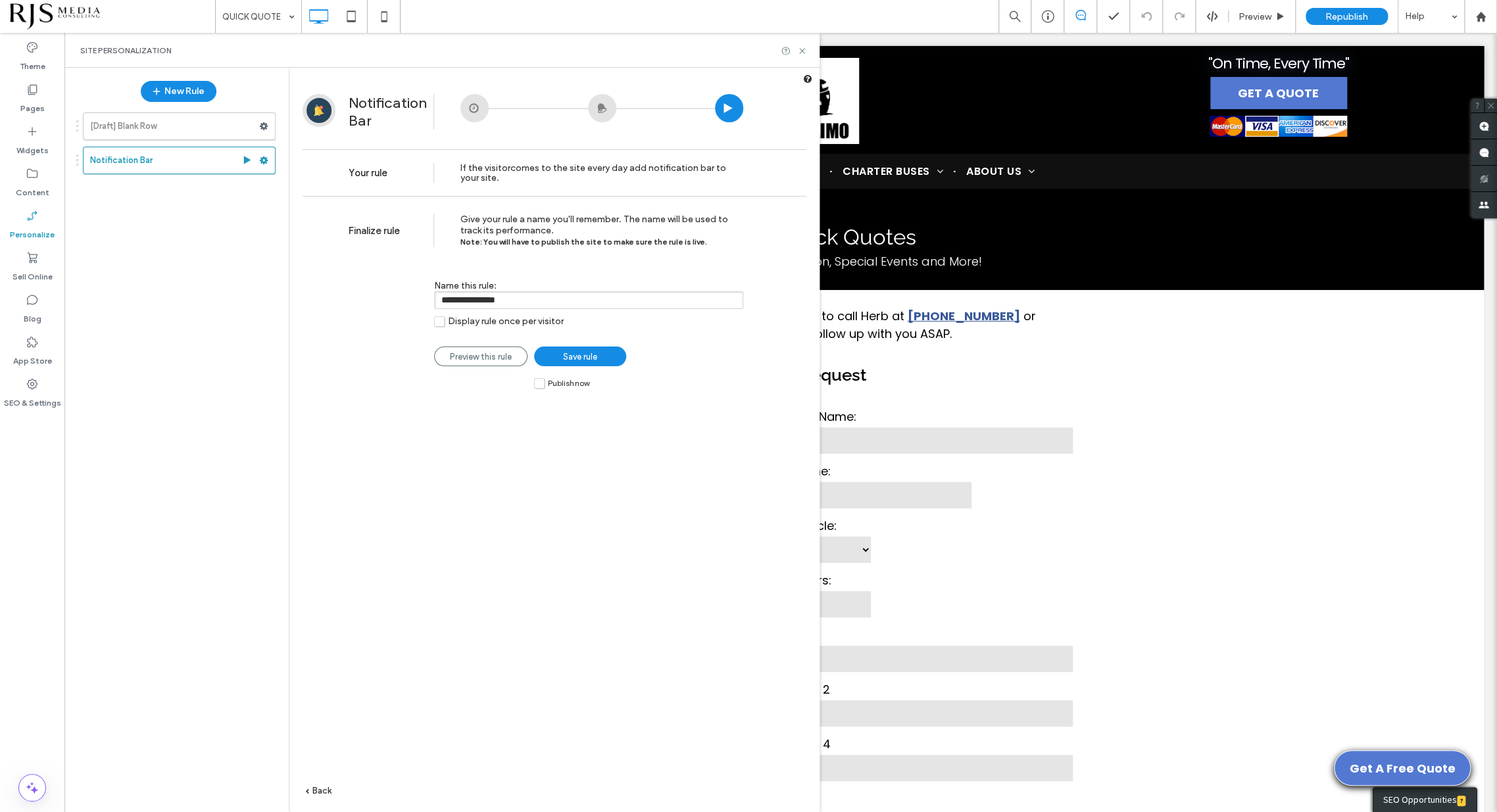
click at [633, 301] on input "**********" at bounding box center [589, 300] width 310 height 18
click at [556, 296] on input "**********" at bounding box center [589, 300] width 310 height 18
type input "**********"
click at [565, 352] on span "Save rule" at bounding box center [580, 357] width 34 height 10
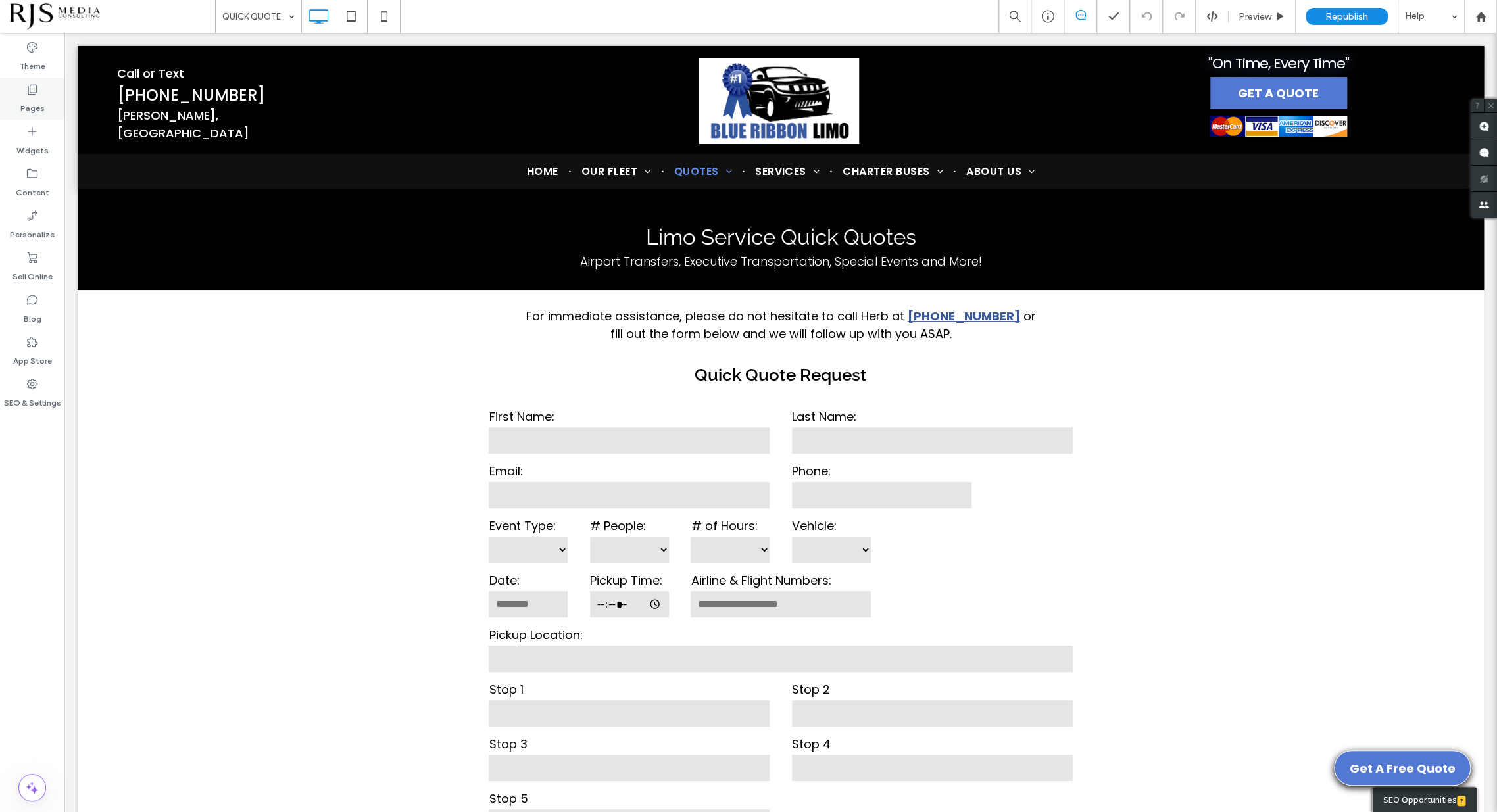
click at [30, 102] on label "Pages" at bounding box center [32, 105] width 25 height 19
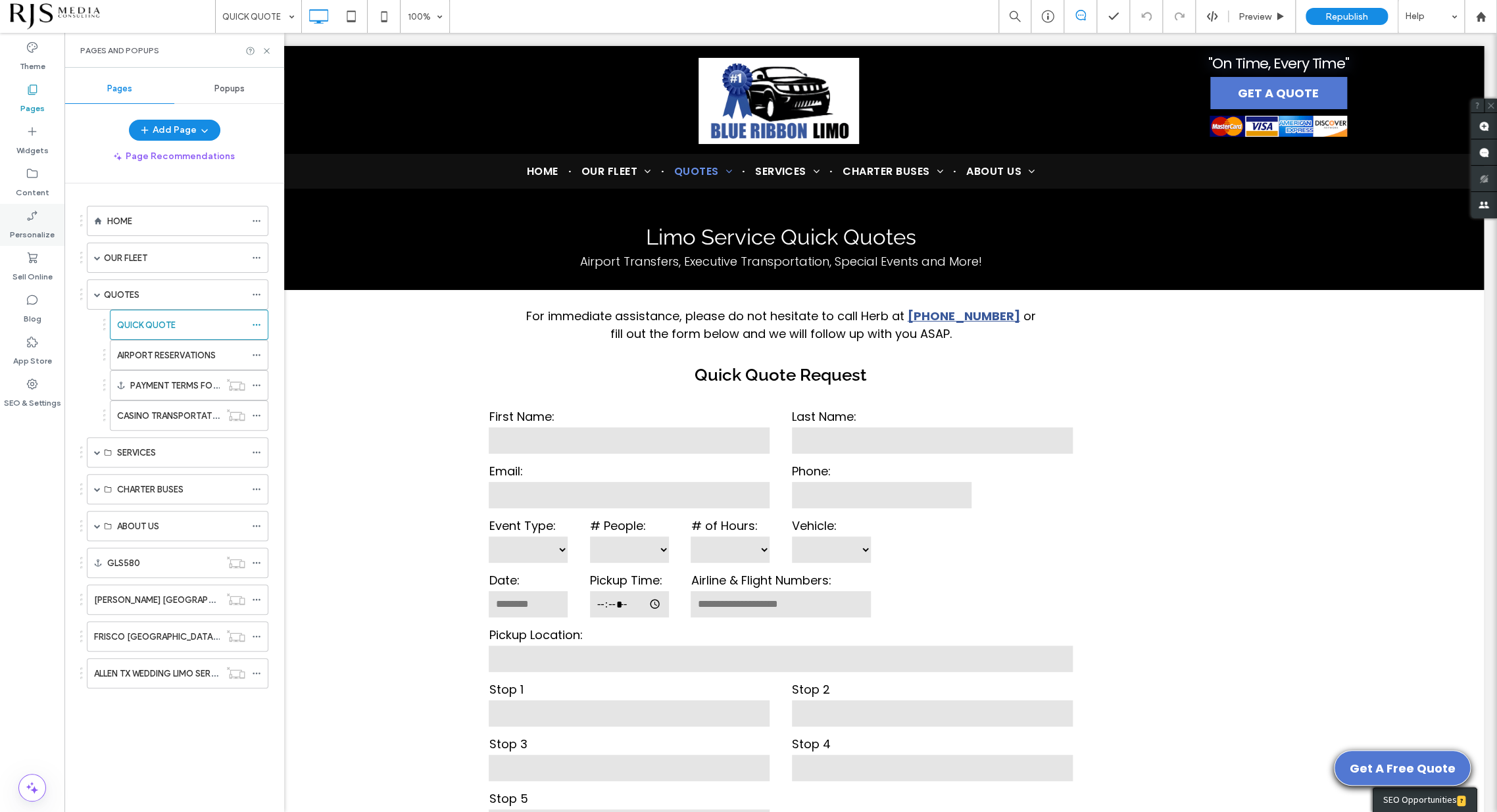
click at [41, 230] on label "Personalize" at bounding box center [32, 231] width 45 height 19
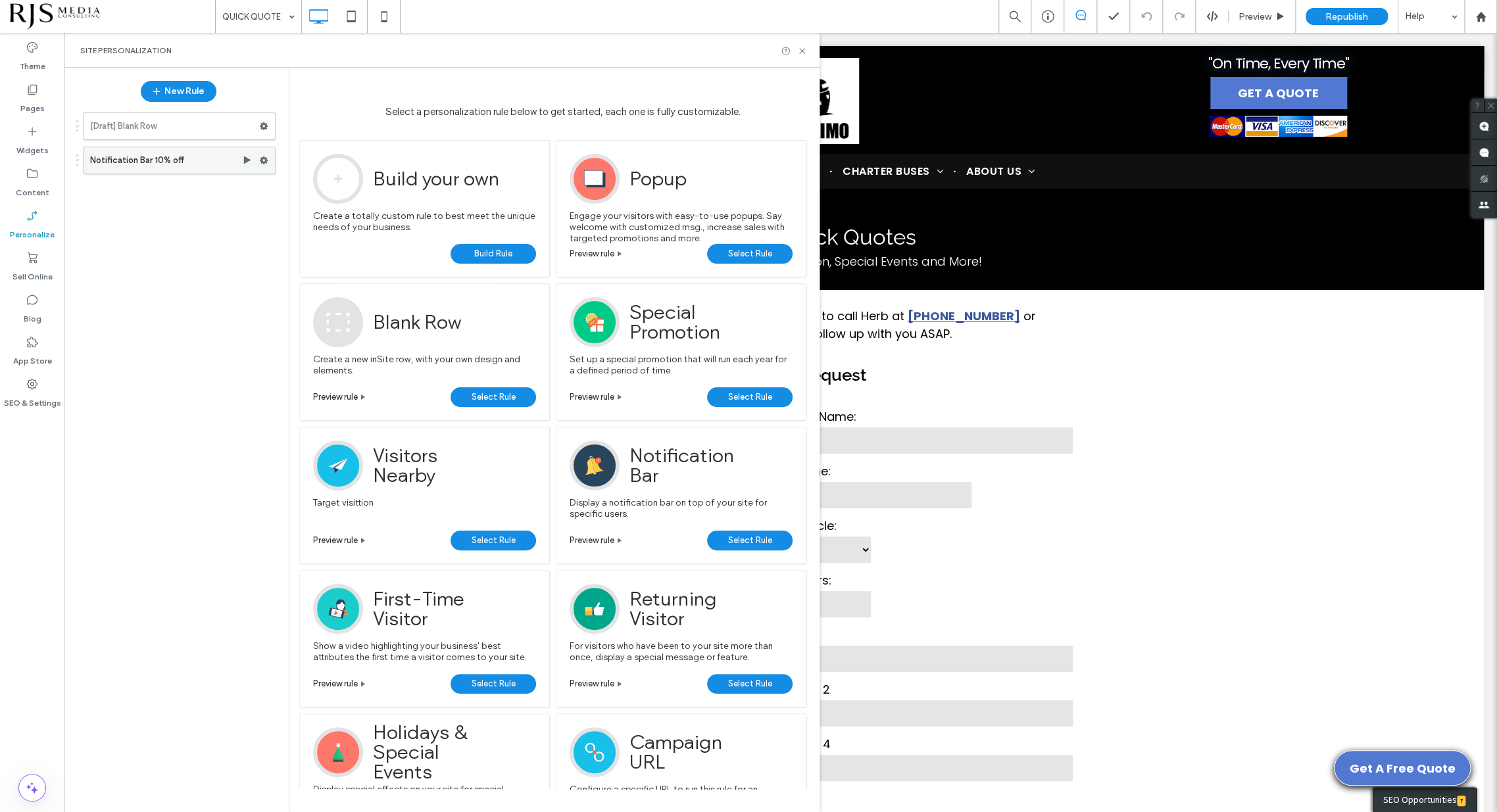
click at [195, 166] on label "Notification Bar 10% off" at bounding box center [166, 160] width 152 height 26
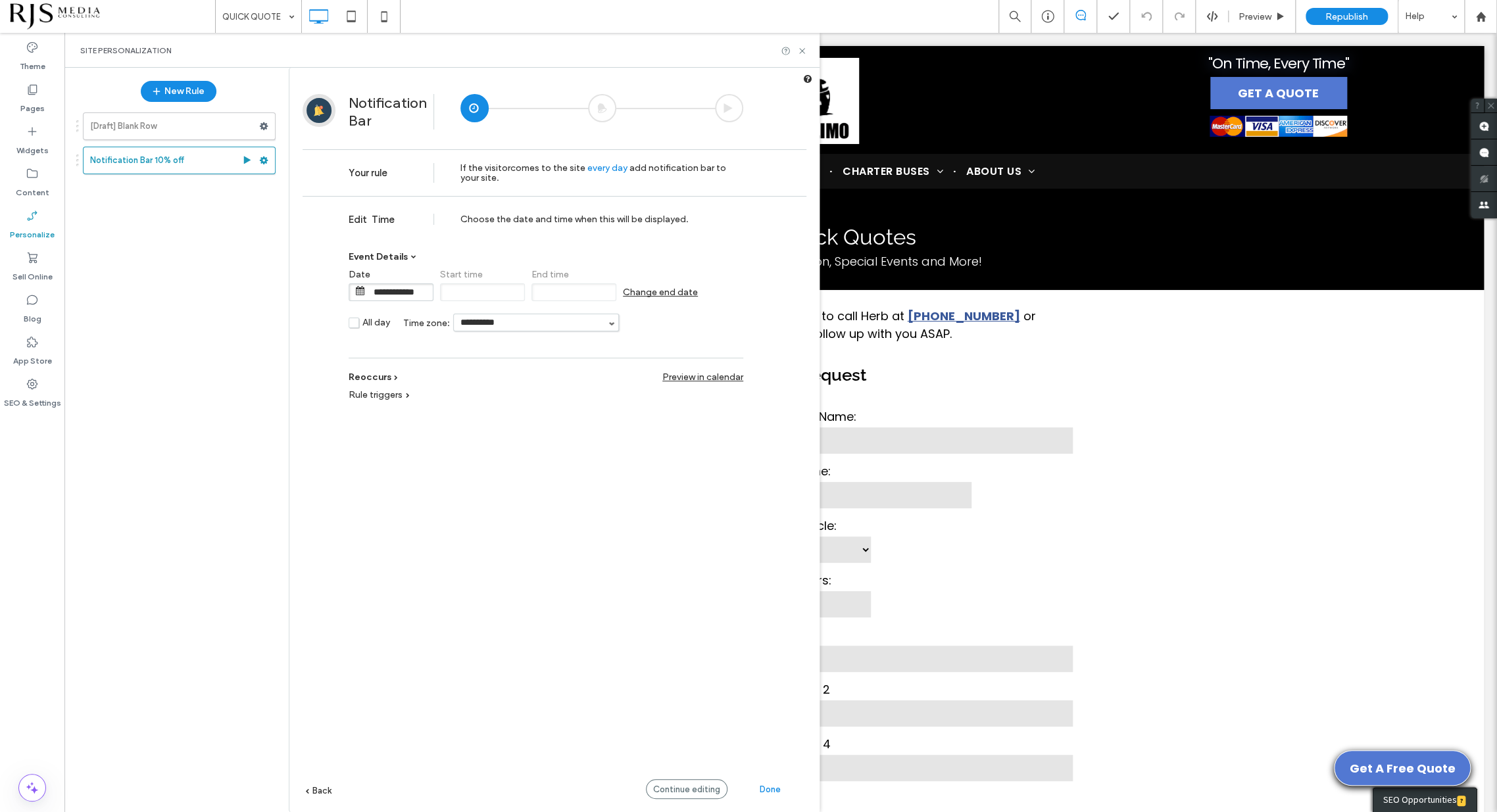
click at [669, 288] on span "Change end date" at bounding box center [661, 293] width 75 height 12
click at [627, 288] on span "**********" at bounding box center [666, 292] width 85 height 18
click at [633, 288] on span at bounding box center [635, 291] width 9 height 9
click at [380, 376] on span "Reoccurs" at bounding box center [369, 377] width 43 height 12
click at [474, 309] on link "Daily (e.g. Every day from 9 AM to 5 PM)" at bounding box center [496, 317] width 293 height 19
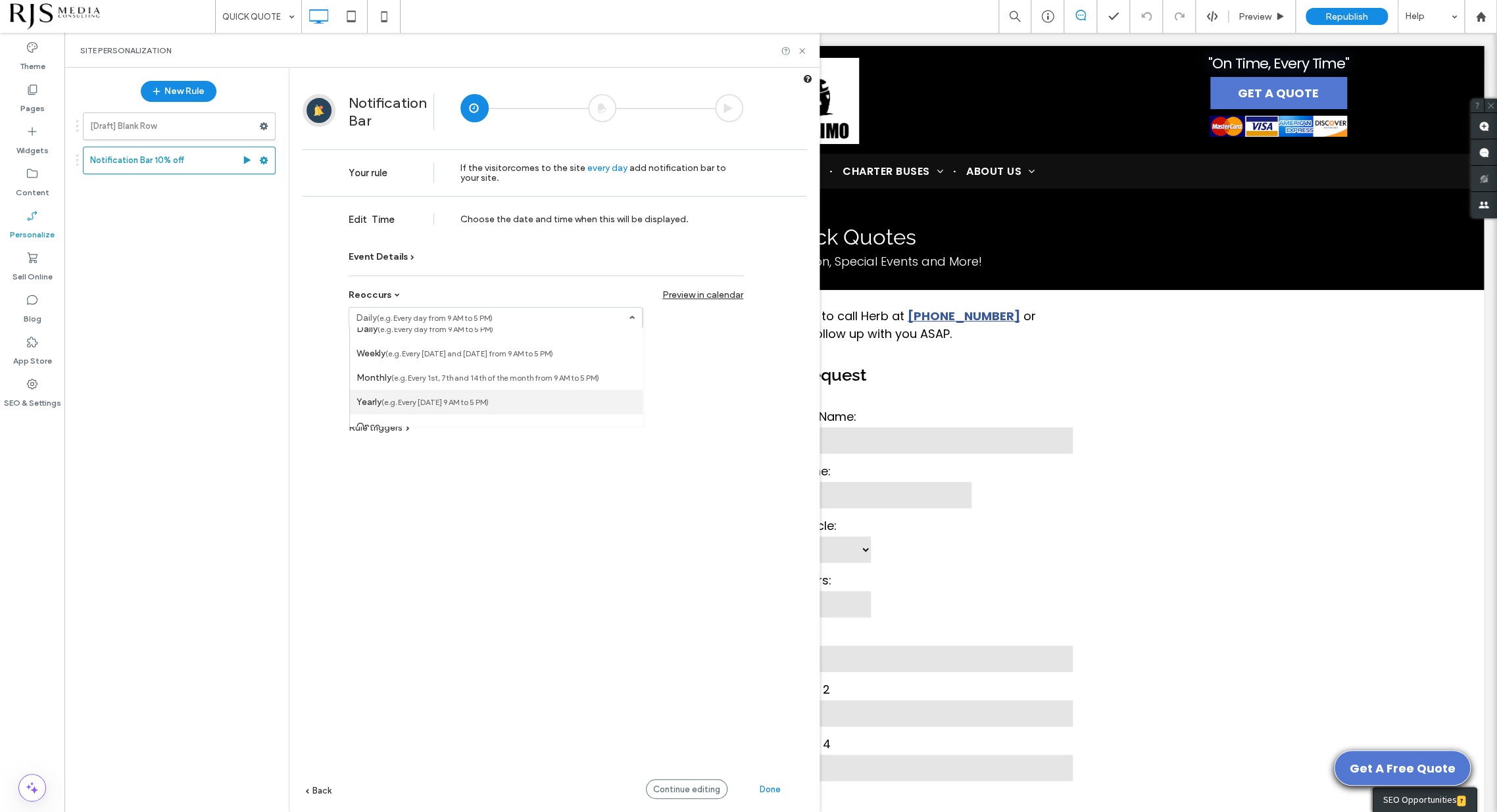
scroll to position [0, 0]
click at [716, 368] on form "**********" at bounding box center [545, 355] width 395 height 95
click at [470, 350] on span "On" at bounding box center [476, 353] width 13 height 13
click at [522, 350] on input "text" at bounding box center [543, 353] width 66 height 17
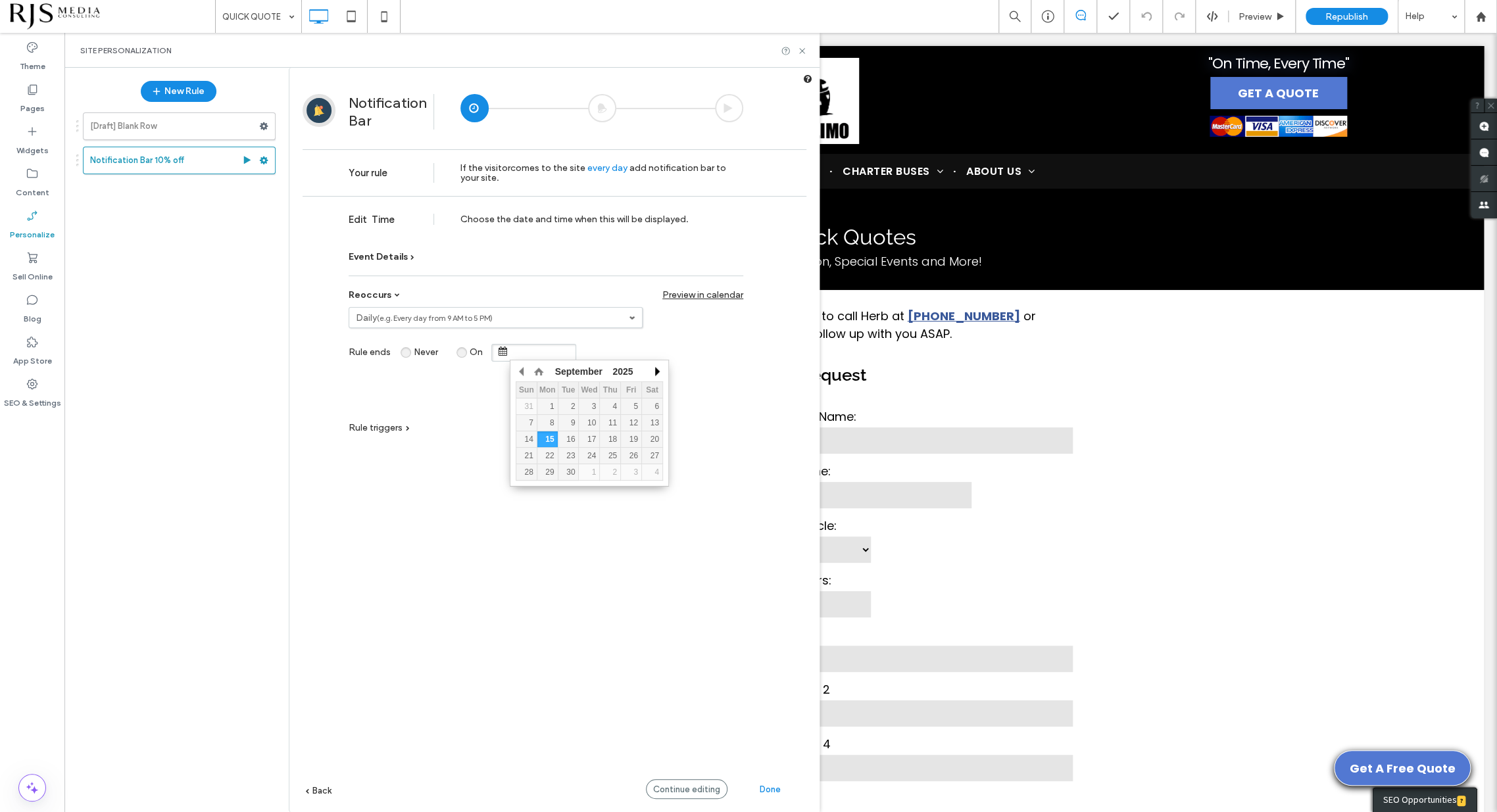
click at [659, 370] on button "button" at bounding box center [657, 371] width 13 height 19
click at [548, 438] on div "15" at bounding box center [548, 439] width 20 height 9
type input "**********"
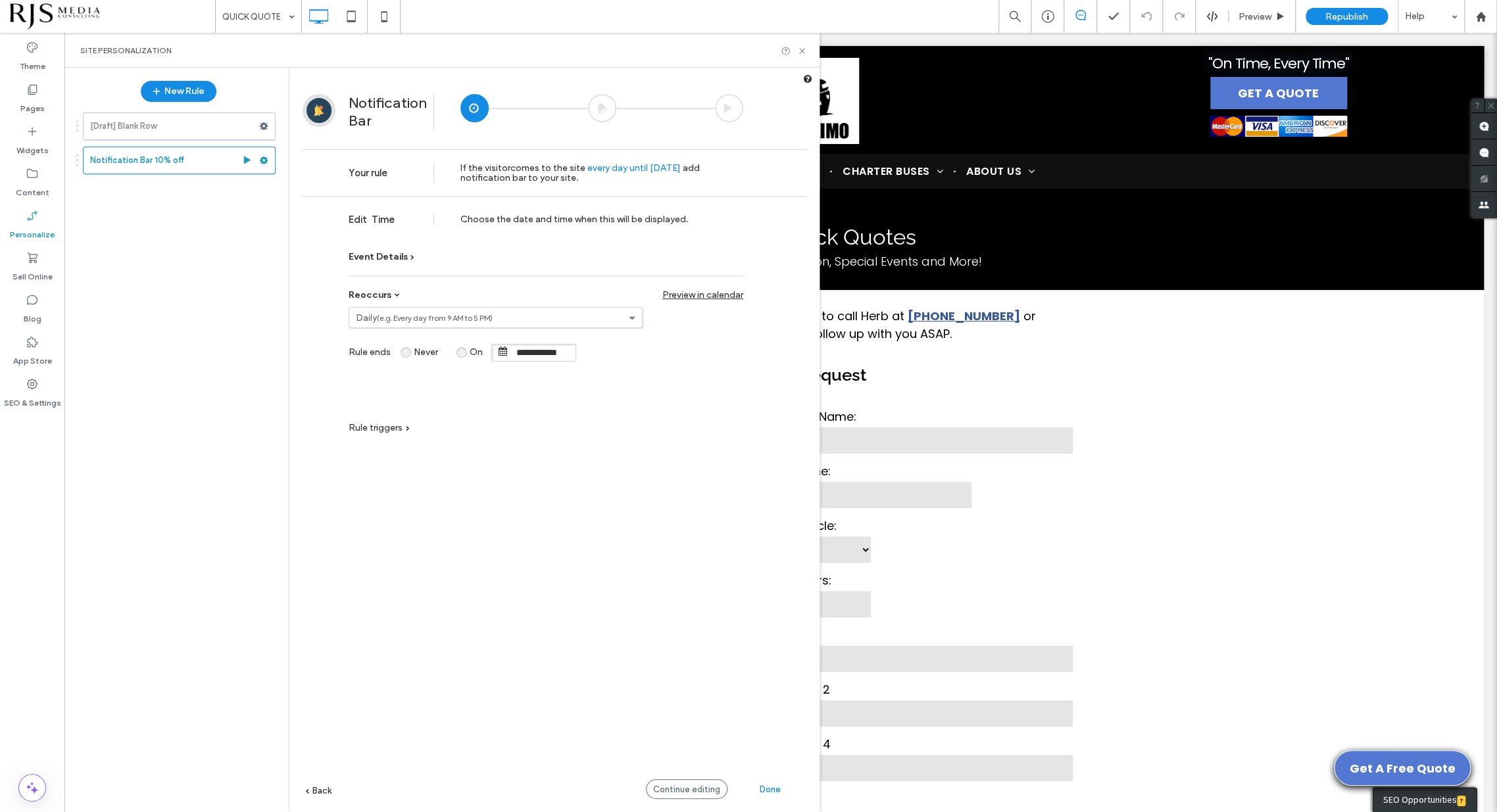
click at [426, 321] on small "(e.g. Every day from 9 AM to 5 PM)" at bounding box center [434, 318] width 115 height 9
click at [714, 353] on div "**********" at bounding box center [545, 331] width 395 height 48
click at [385, 255] on span "Event Details" at bounding box center [378, 257] width 59 height 12
click at [646, 290] on span "Change end date" at bounding box center [661, 293] width 75 height 12
